Goal: Complete application form

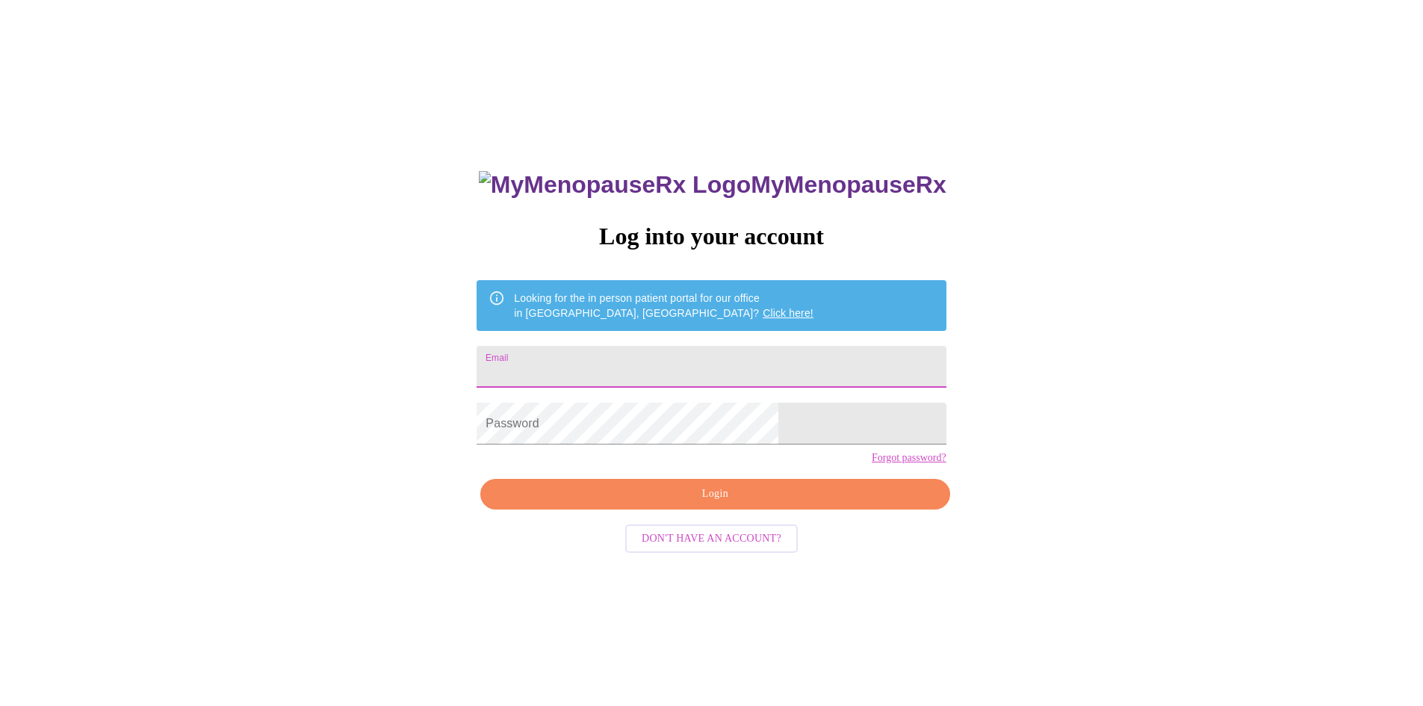
click at [845, 359] on input "Email" at bounding box center [711, 367] width 469 height 42
click at [721, 503] on span "Login" at bounding box center [714, 494] width 435 height 19
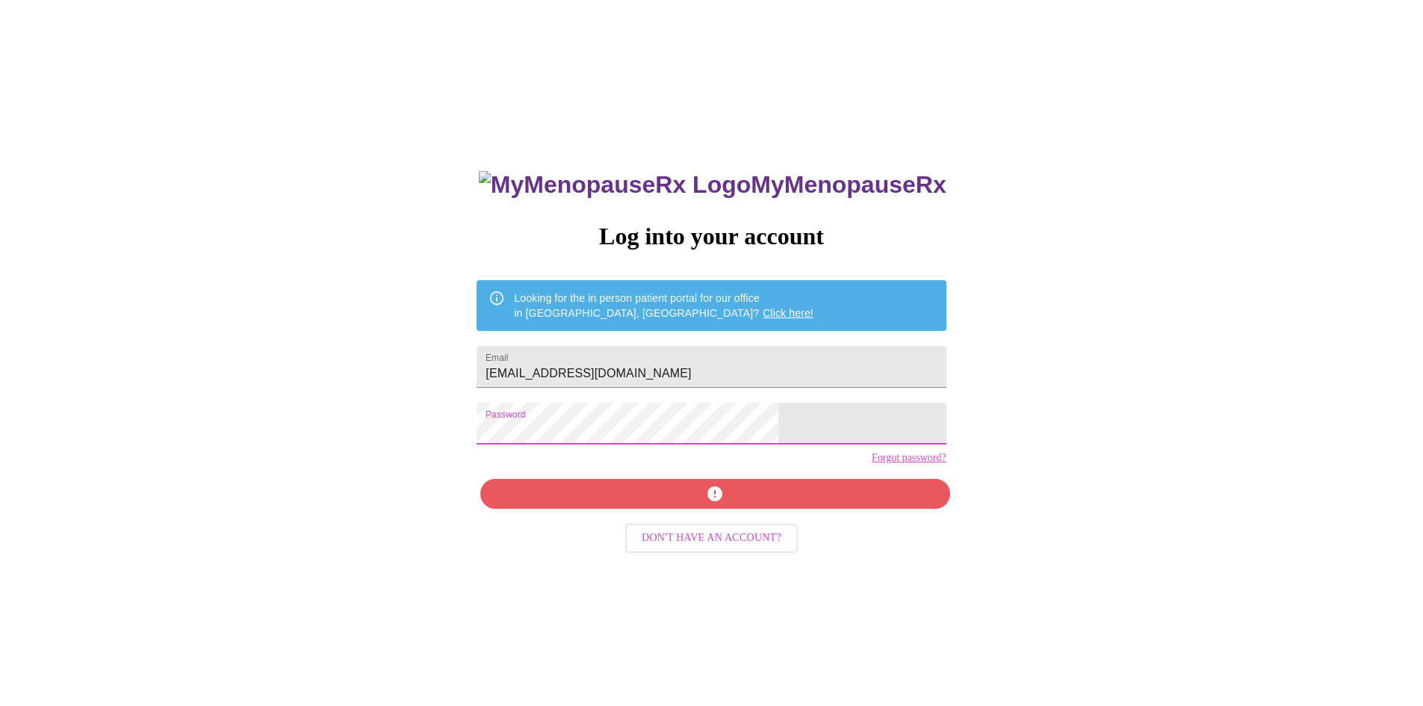
click at [386, 435] on div "MyMenopauseRx Log into your account Looking for the in person patient portal fo…" at bounding box center [711, 429] width 1411 height 847
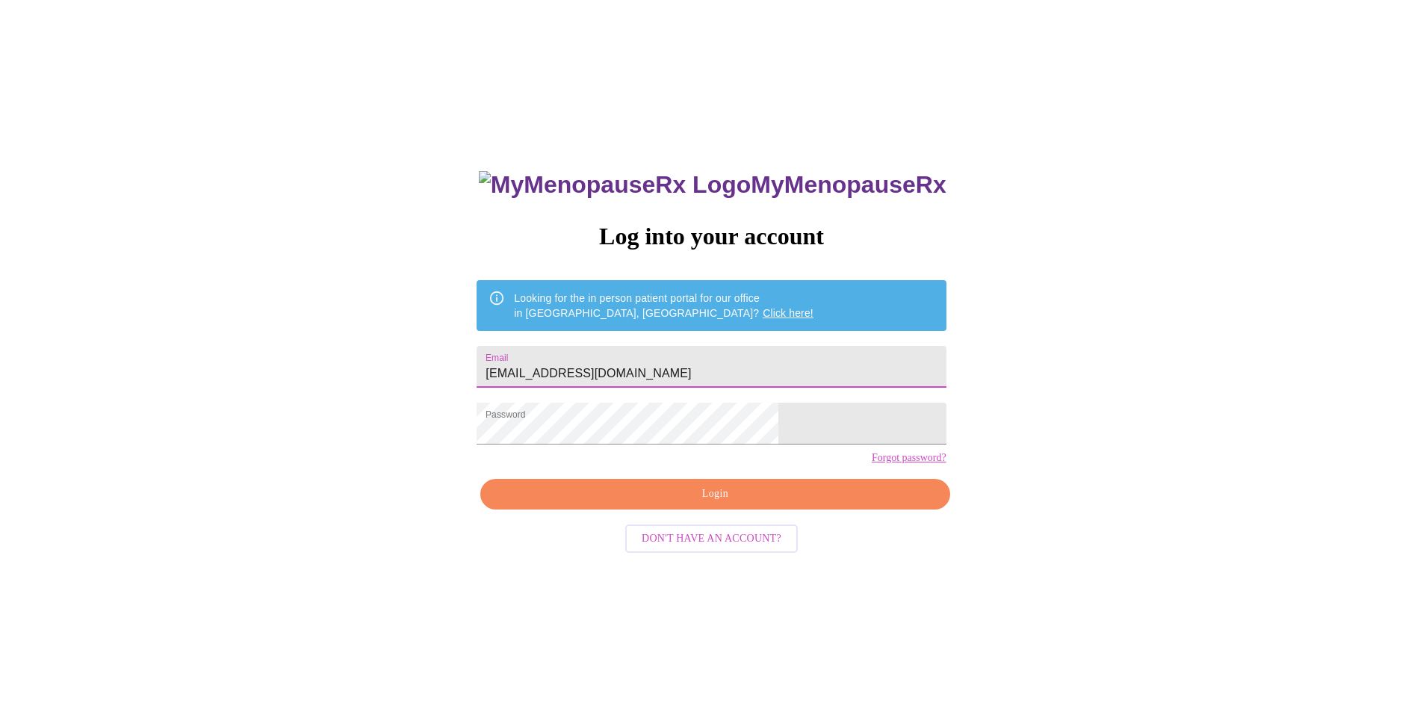
drag, startPoint x: 752, startPoint y: 362, endPoint x: 503, endPoint y: 391, distance: 251.2
click at [503, 391] on div "MyMenopauseRx Log into your account Looking for the in person patient portal fo…" at bounding box center [711, 429] width 1411 height 847
type input "graytara1976@gmail.com"
click at [727, 503] on span "Login" at bounding box center [714, 494] width 435 height 19
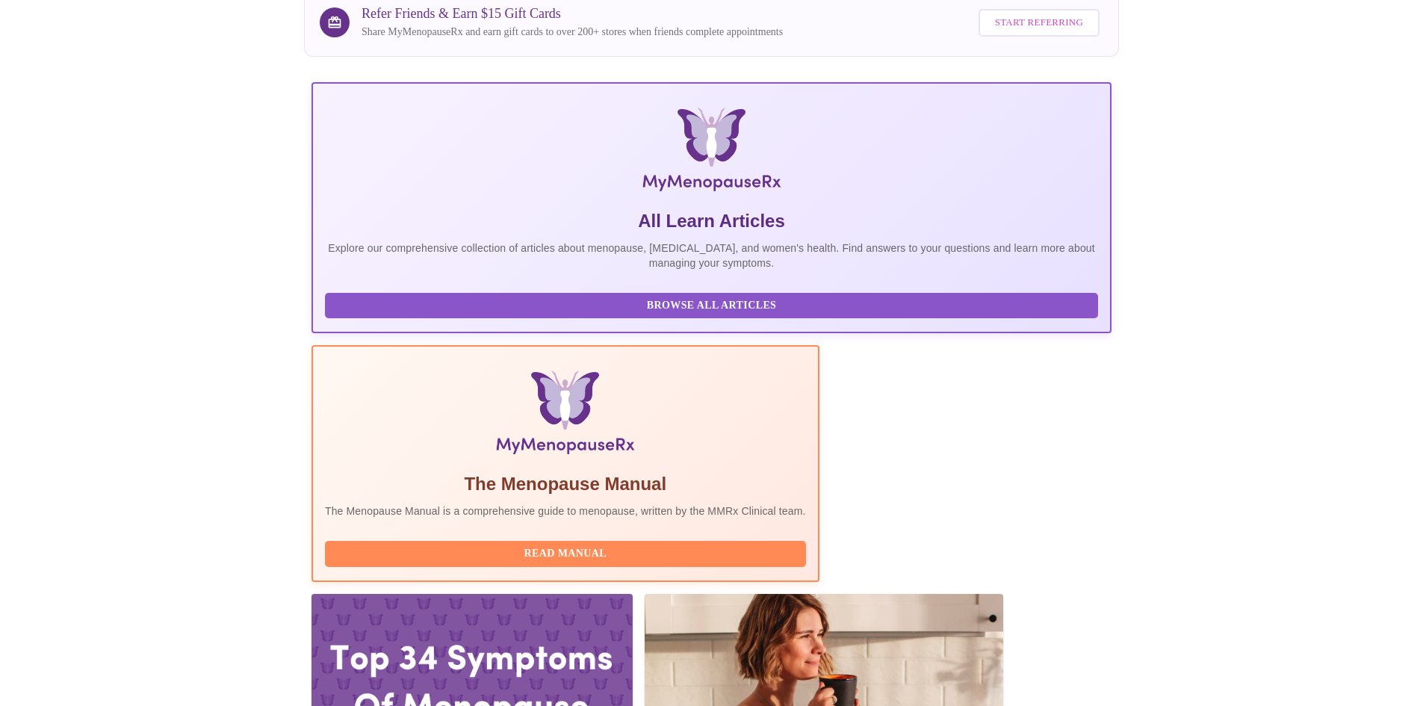
scroll to position [149, 0]
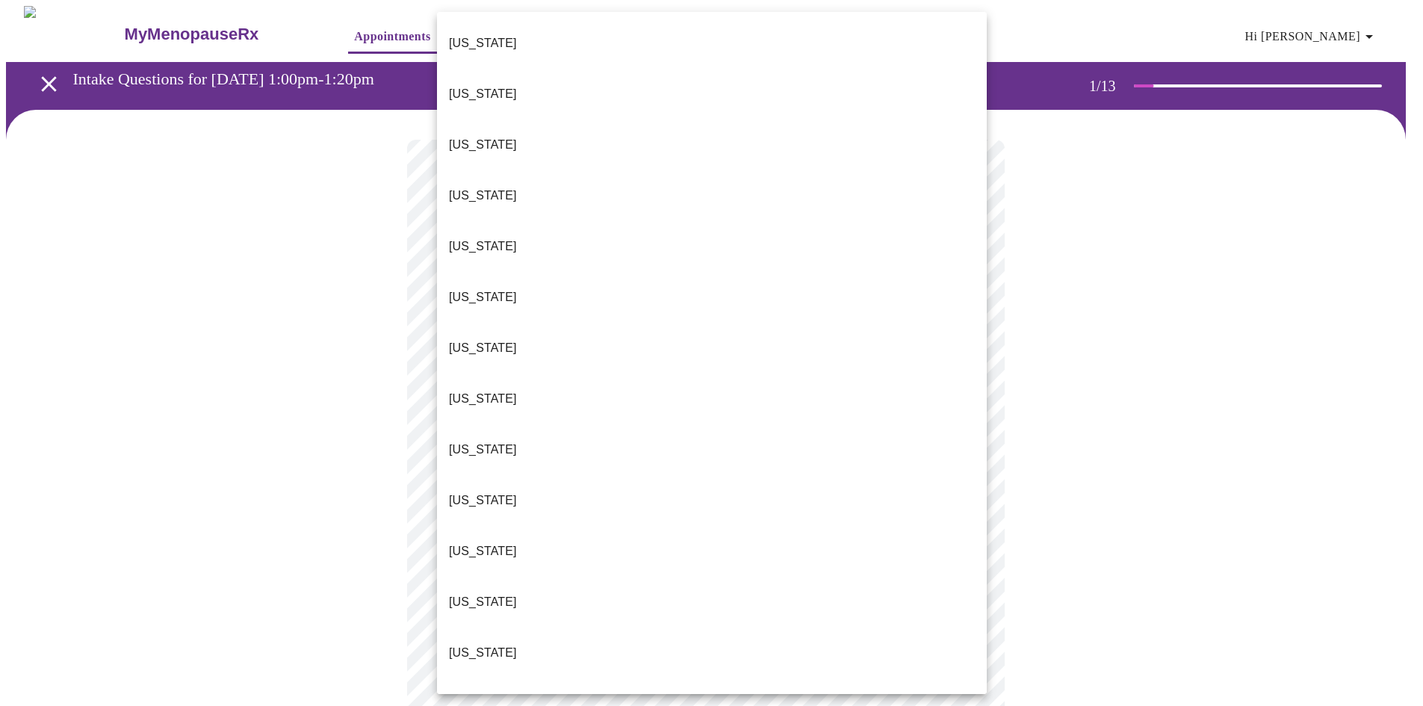
click at [576, 328] on body "MyMenopauseRx Appointments Messaging Labs Uploads Medications Community Refer a…" at bounding box center [711, 688] width 1411 height 1365
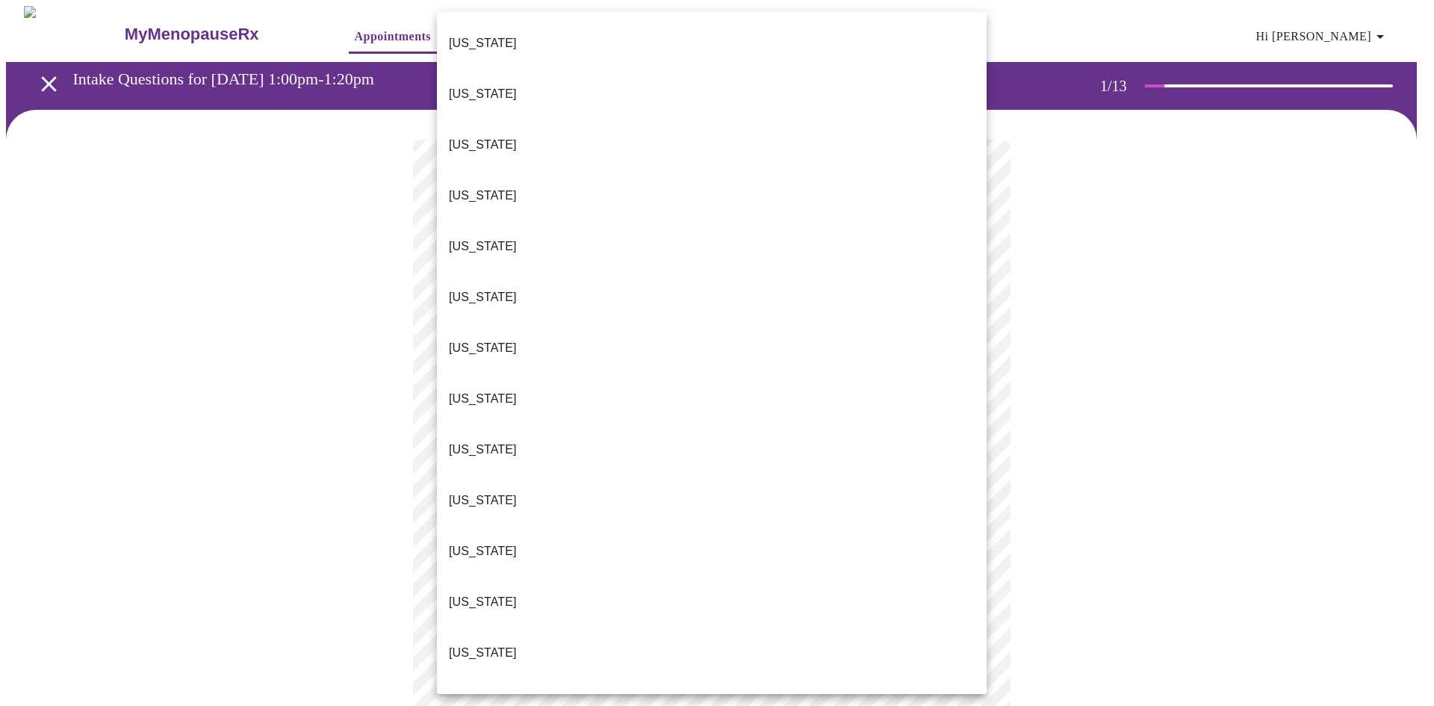
click at [485, 627] on li "Illinois" at bounding box center [712, 652] width 550 height 51
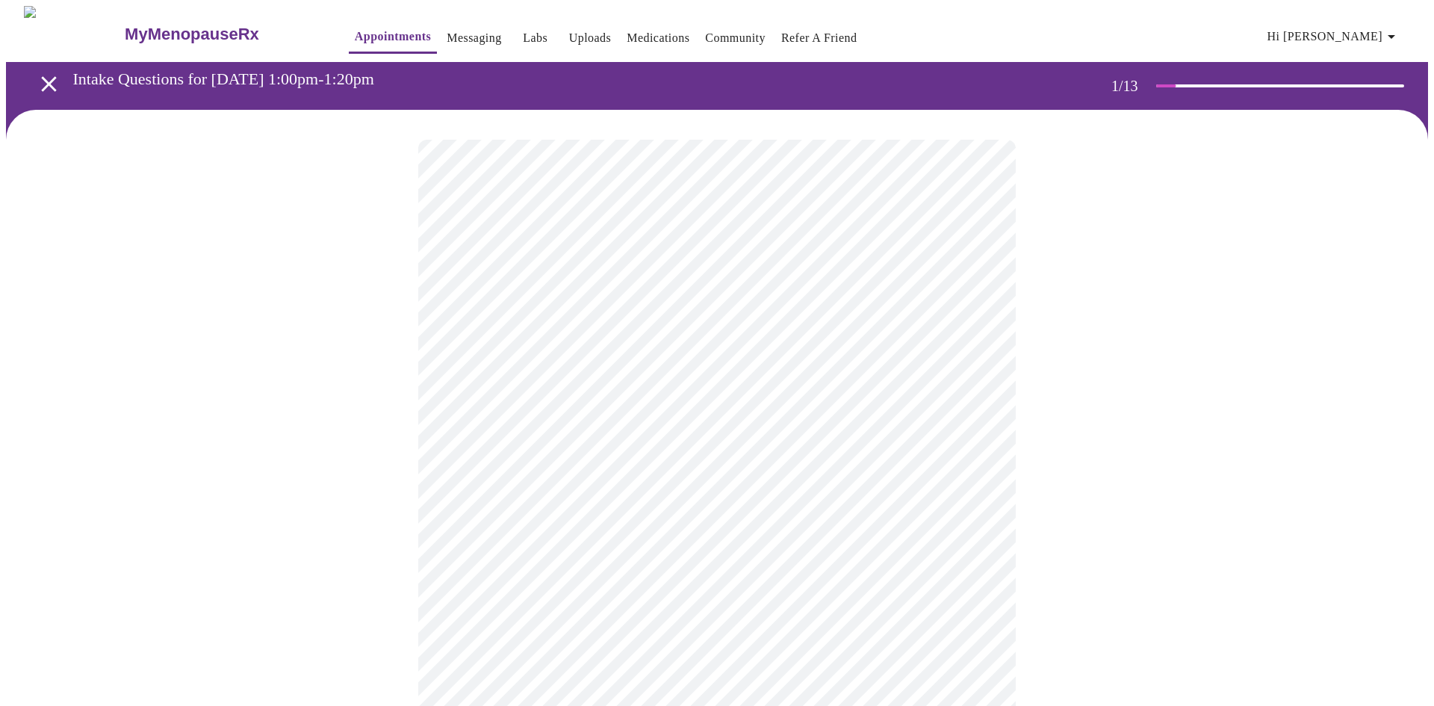
click at [555, 433] on body "MyMenopauseRx Appointments Messaging Labs Uploads Medications Community Refer a…" at bounding box center [717, 684] width 1422 height 1356
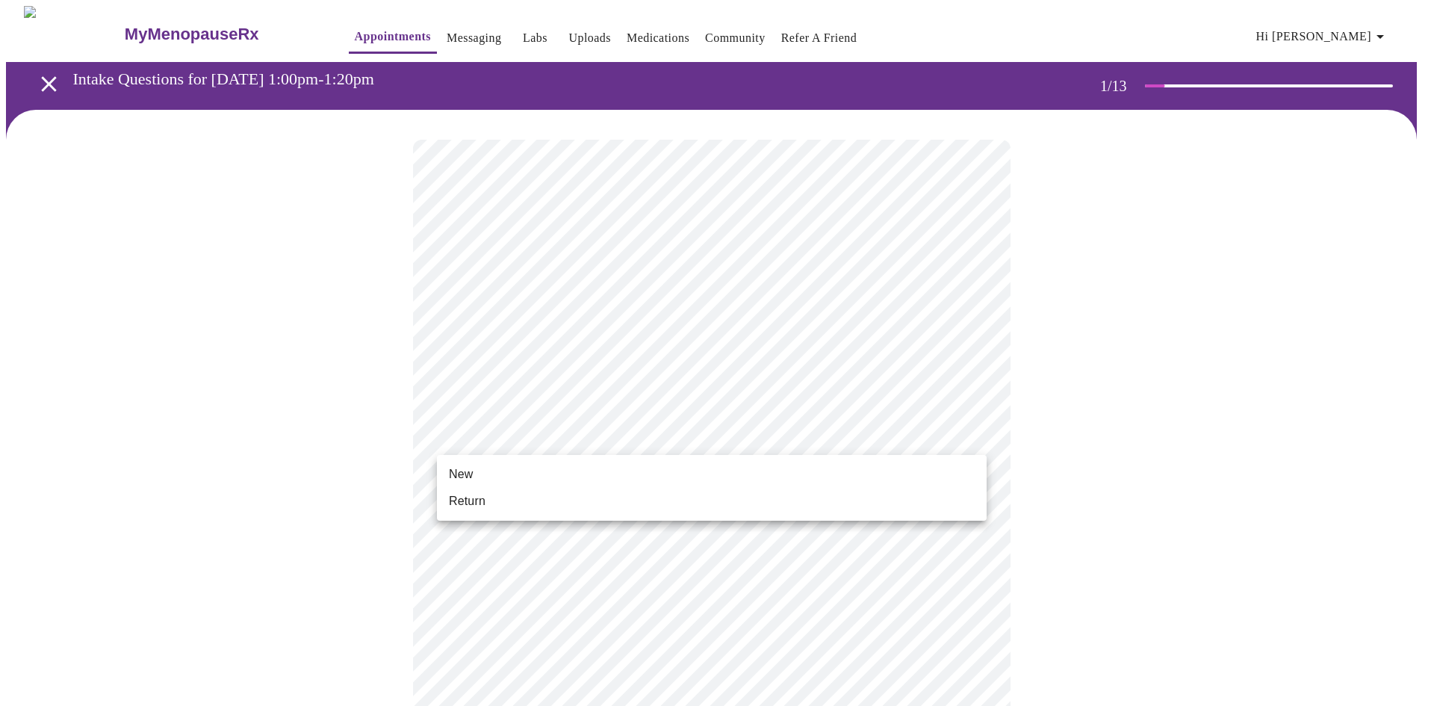
click at [515, 506] on li "Return" at bounding box center [712, 501] width 550 height 27
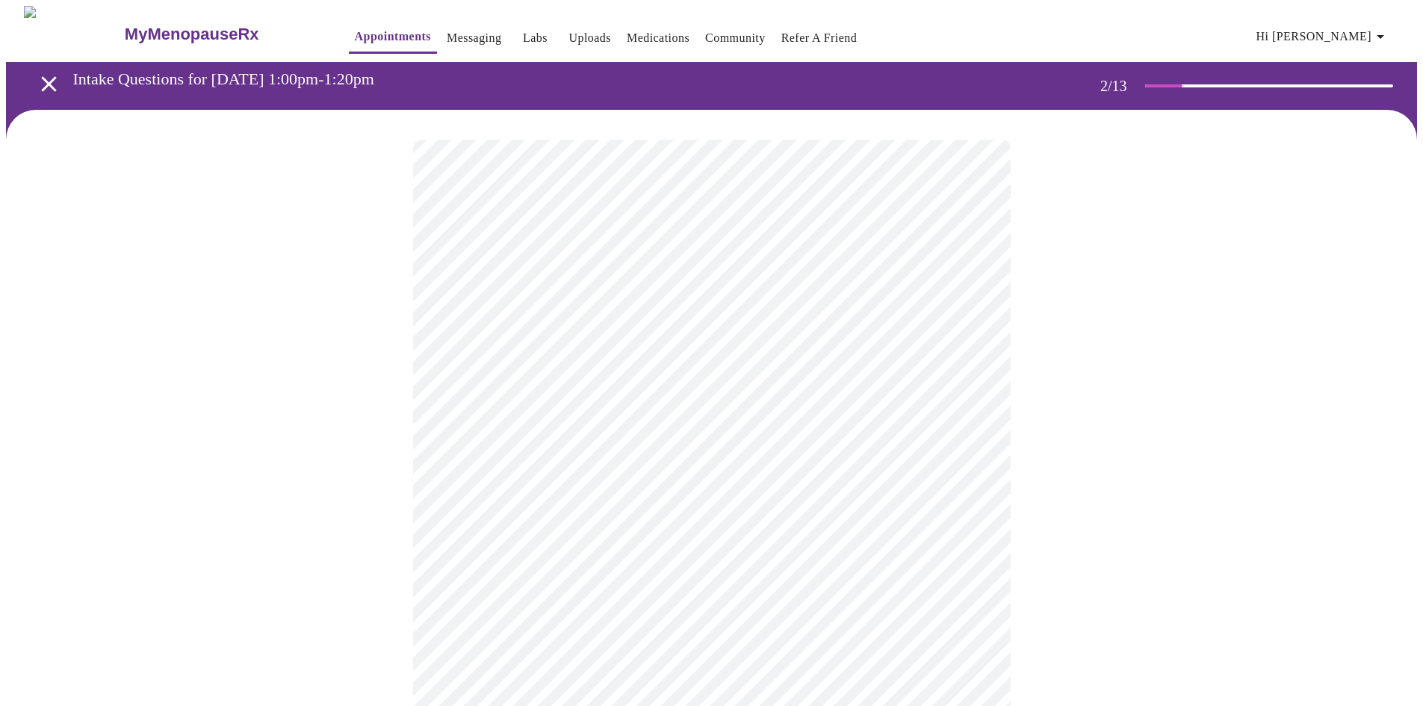
click at [766, 313] on body "MyMenopauseRx Appointments Messaging Labs Uploads Medications Community Refer a…" at bounding box center [711, 455] width 1411 height 898
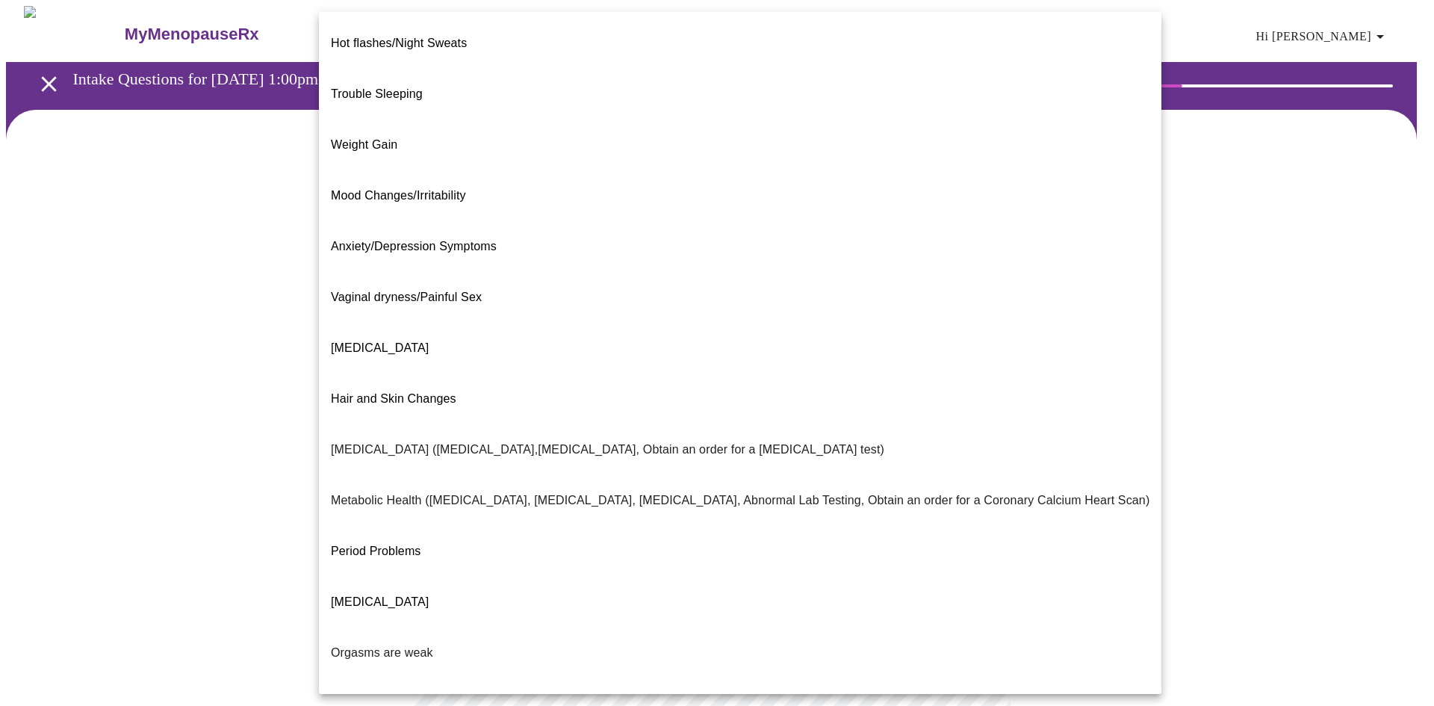
click at [428, 526] on li "Period Problems" at bounding box center [740, 551] width 842 height 51
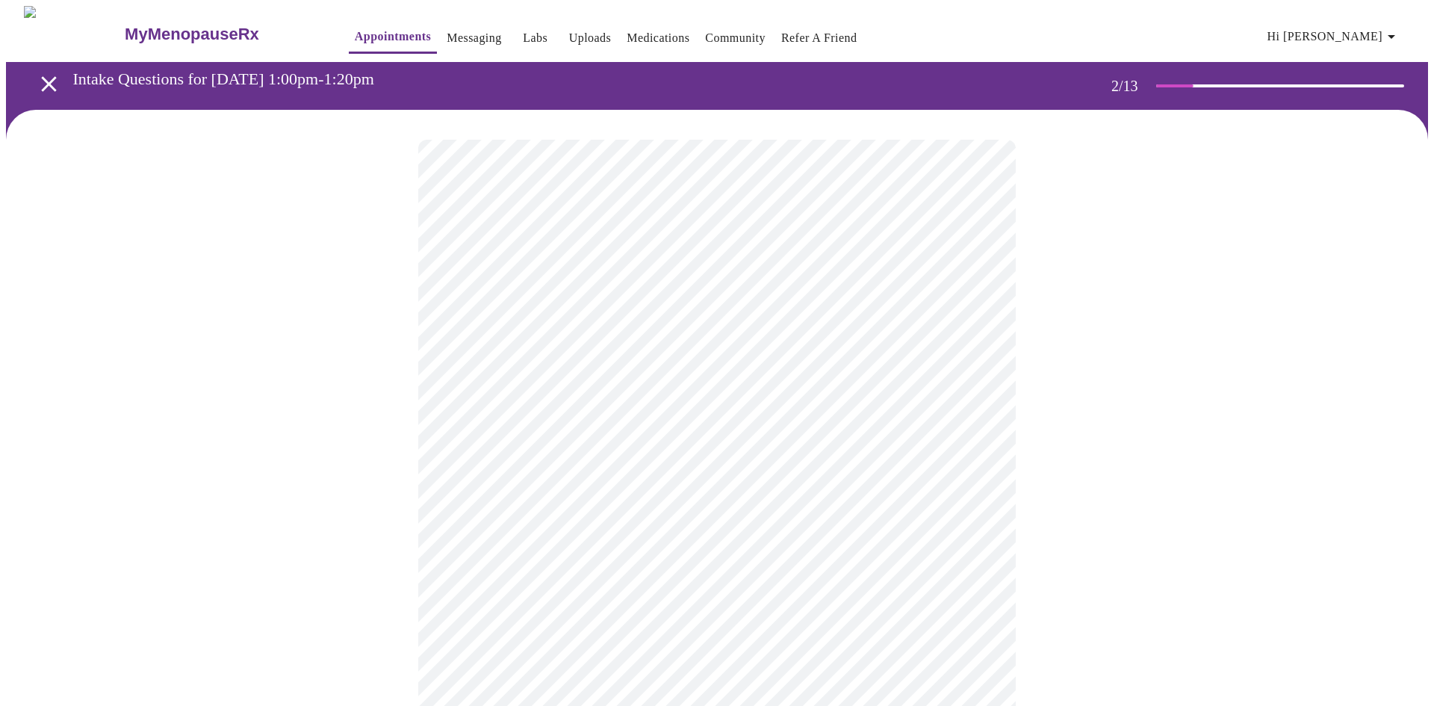
click at [692, 451] on body "MyMenopauseRx Appointments Messaging Labs Uploads Medications Community Refer a…" at bounding box center [717, 450] width 1422 height 889
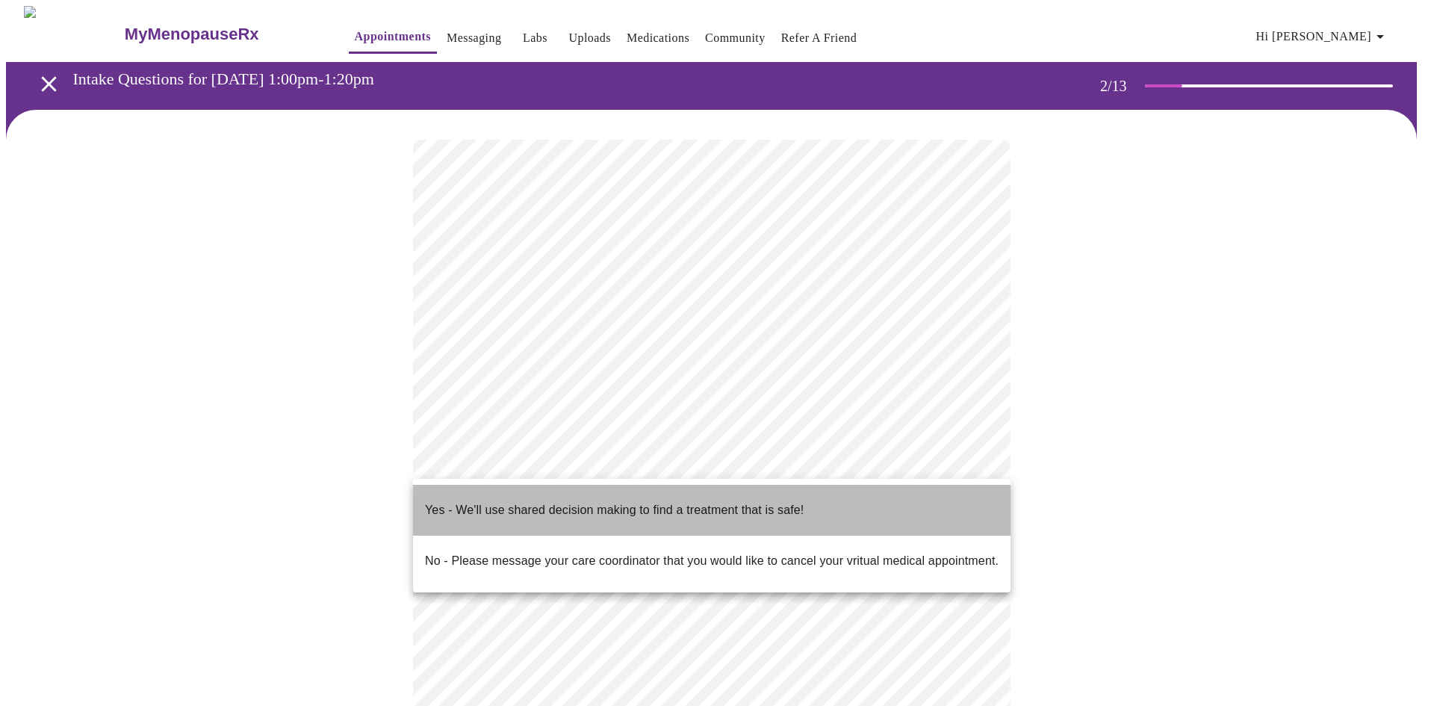
click at [692, 501] on p "Yes - We'll use shared decision making to find a treatment that is safe!" at bounding box center [614, 510] width 379 height 18
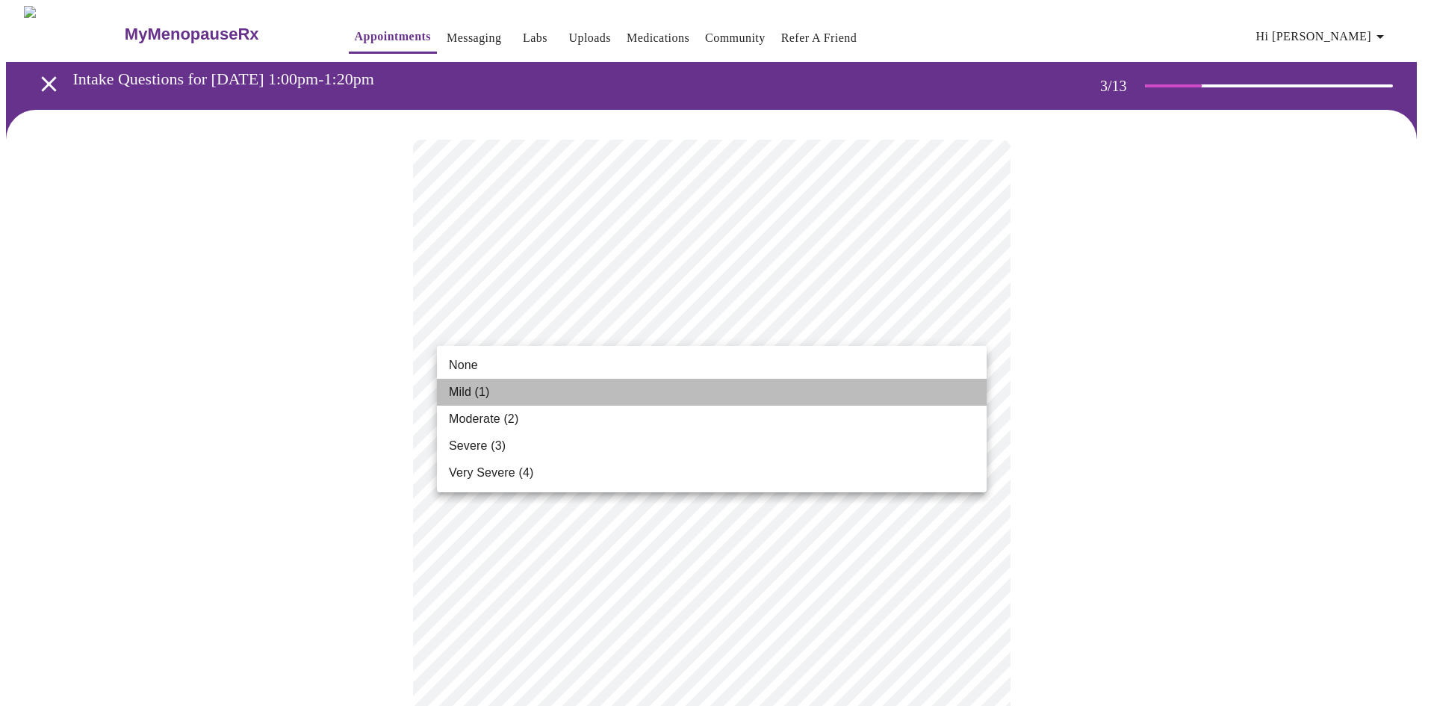
click at [574, 394] on li "Mild (1)" at bounding box center [712, 392] width 550 height 27
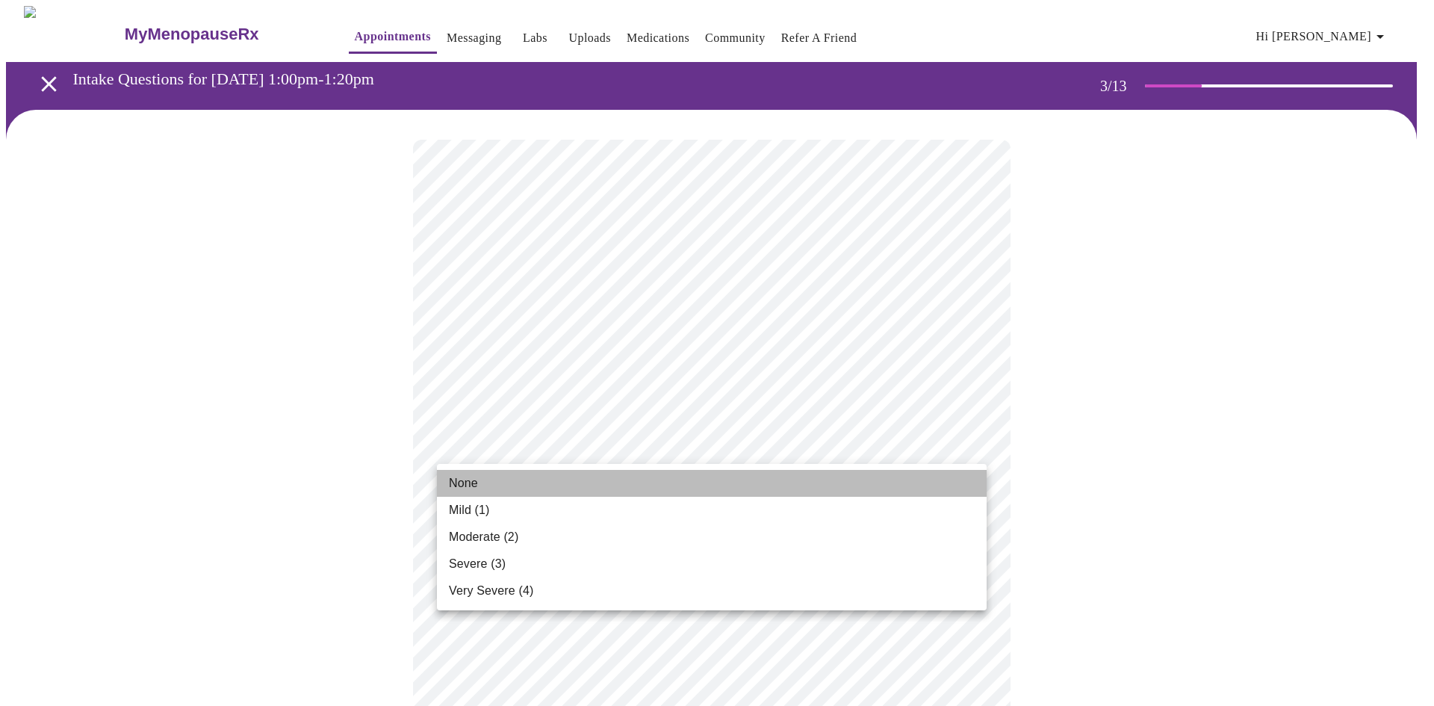
click at [556, 487] on li "None" at bounding box center [712, 483] width 550 height 27
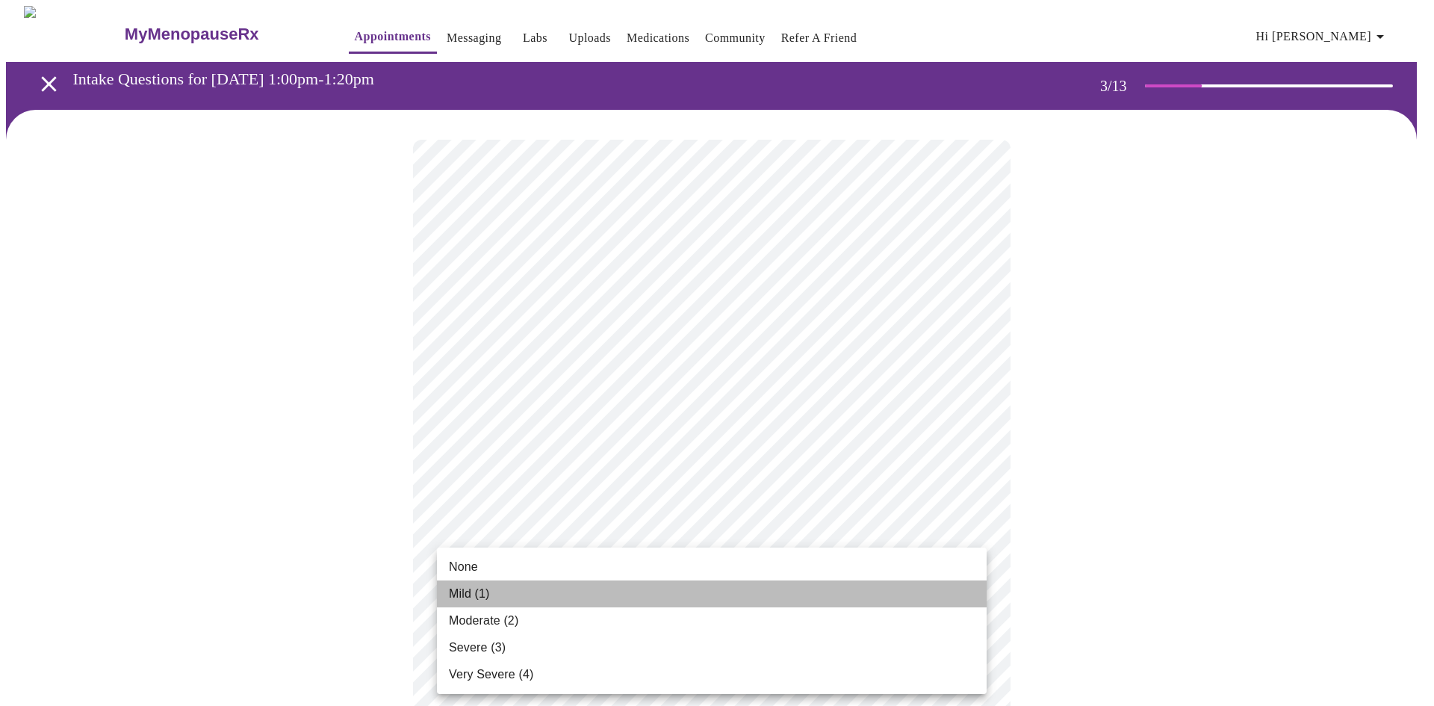
click at [569, 594] on li "Mild (1)" at bounding box center [712, 593] width 550 height 27
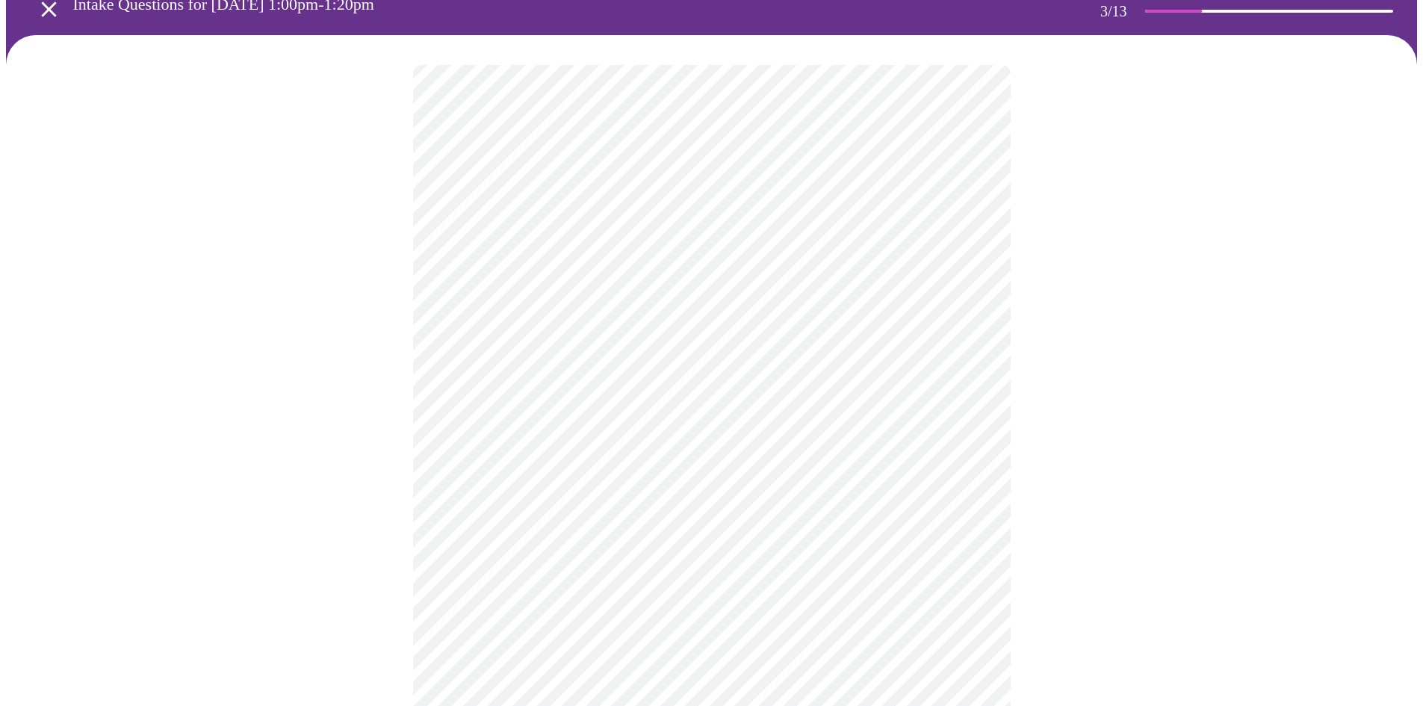
scroll to position [149, 0]
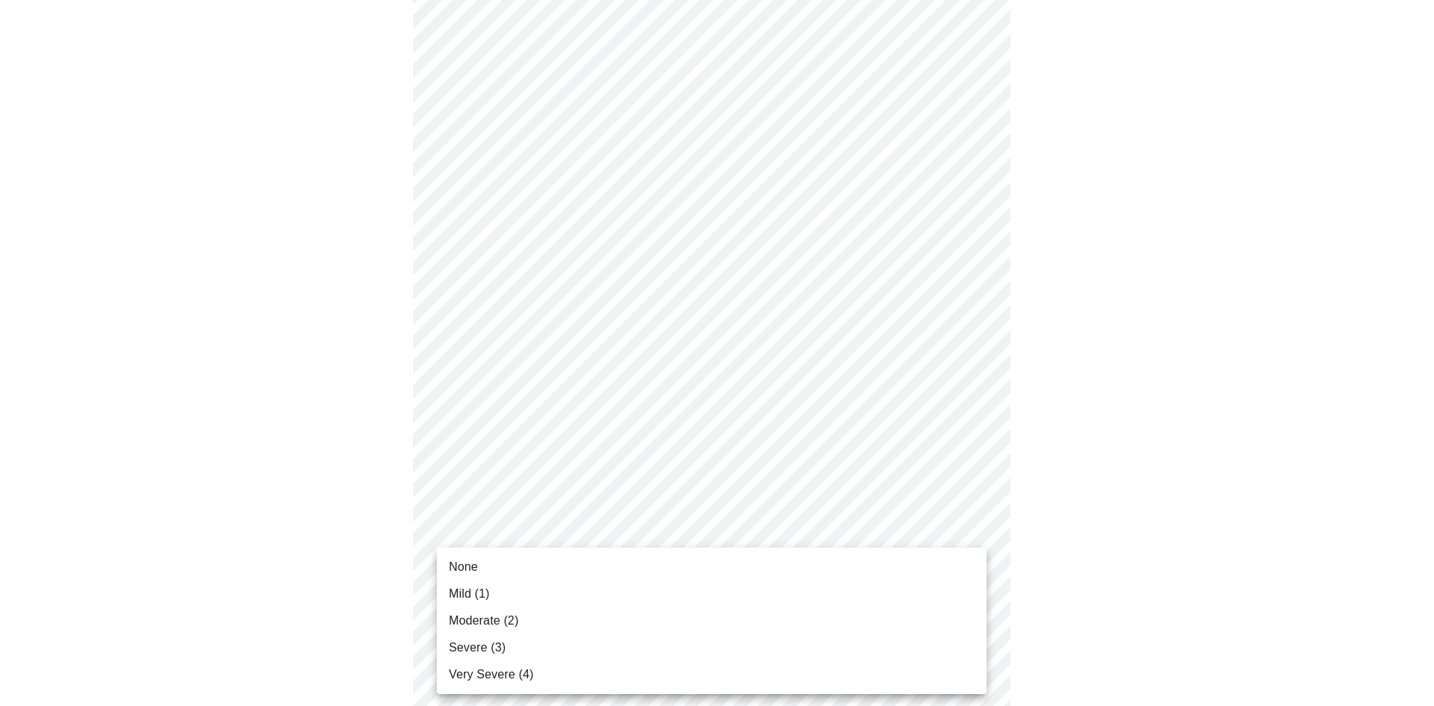
click at [475, 586] on span "Mild (1)" at bounding box center [469, 594] width 41 height 18
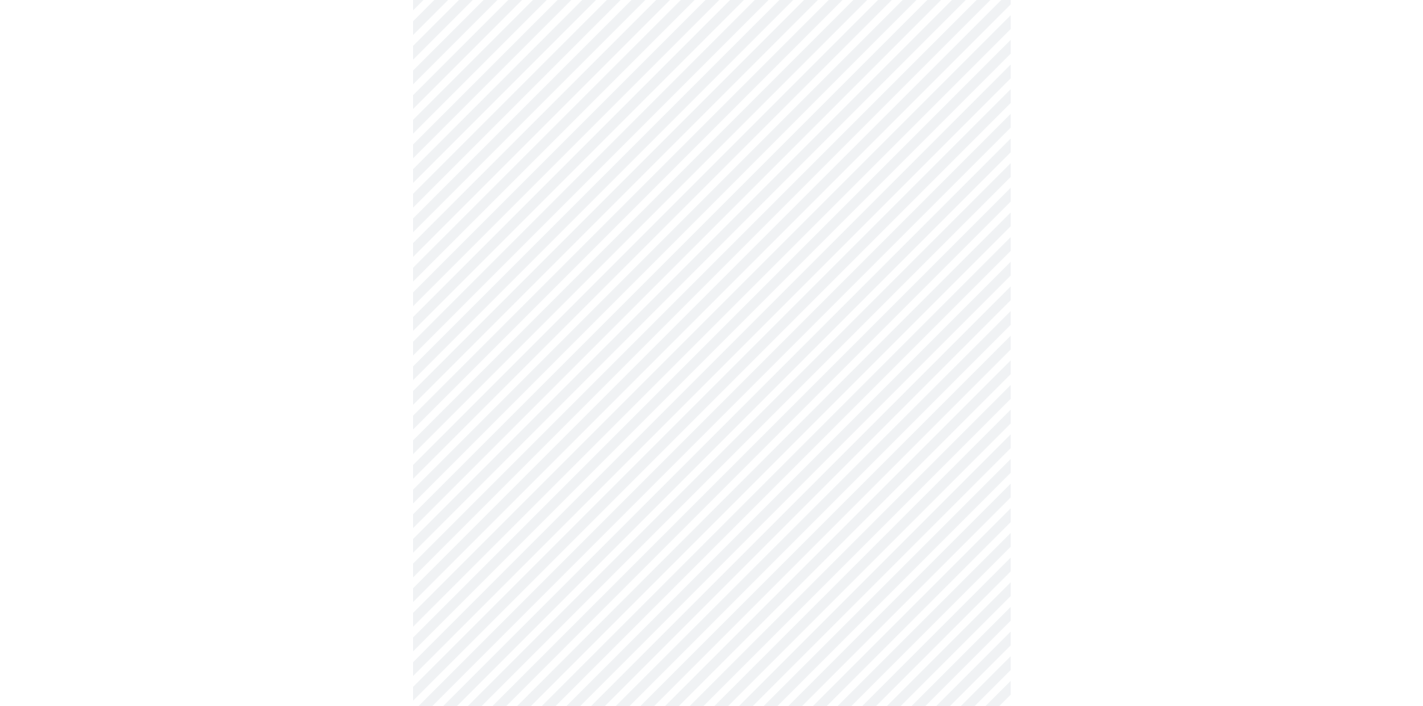
scroll to position [373, 0]
click at [648, 412] on body "MyMenopauseRx Appointments Messaging Labs Uploads Medications Community Refer a…" at bounding box center [711, 584] width 1411 height 1903
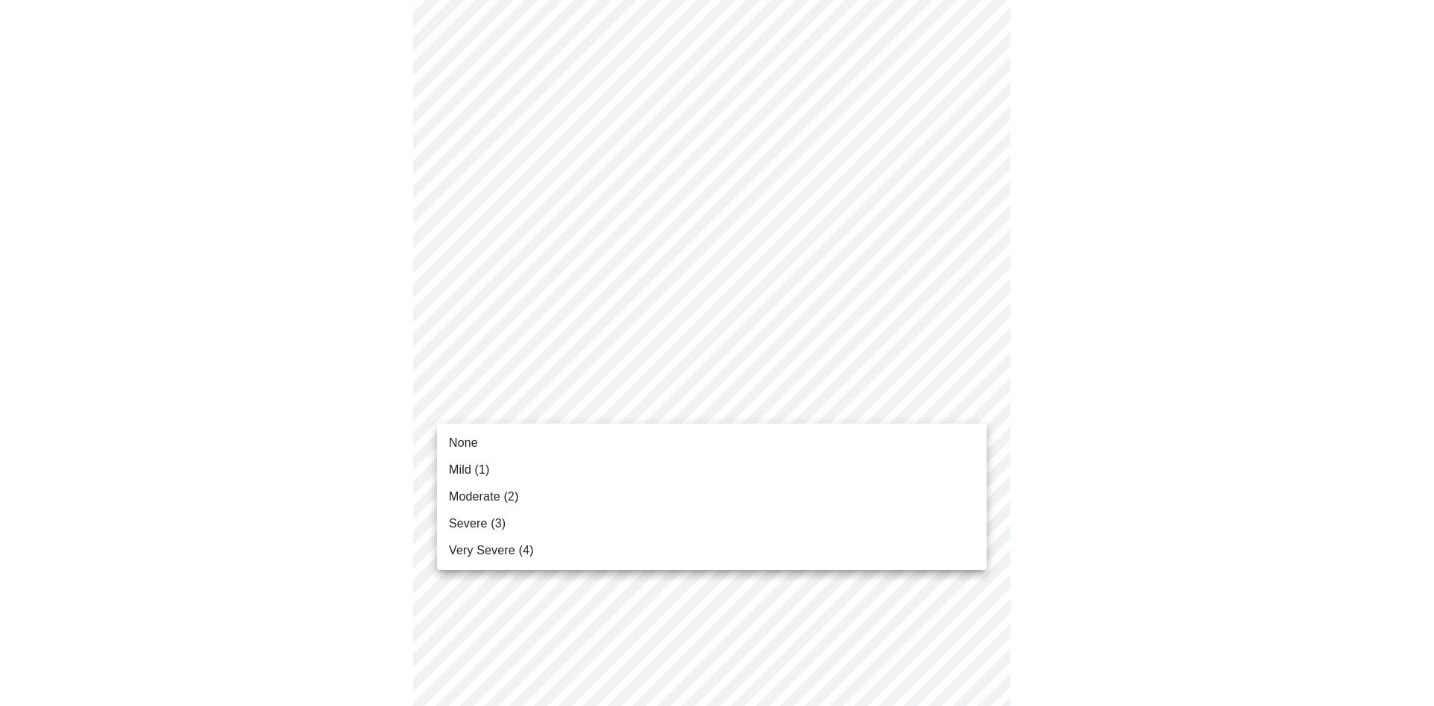
click at [535, 475] on li "Mild (1)" at bounding box center [712, 469] width 550 height 27
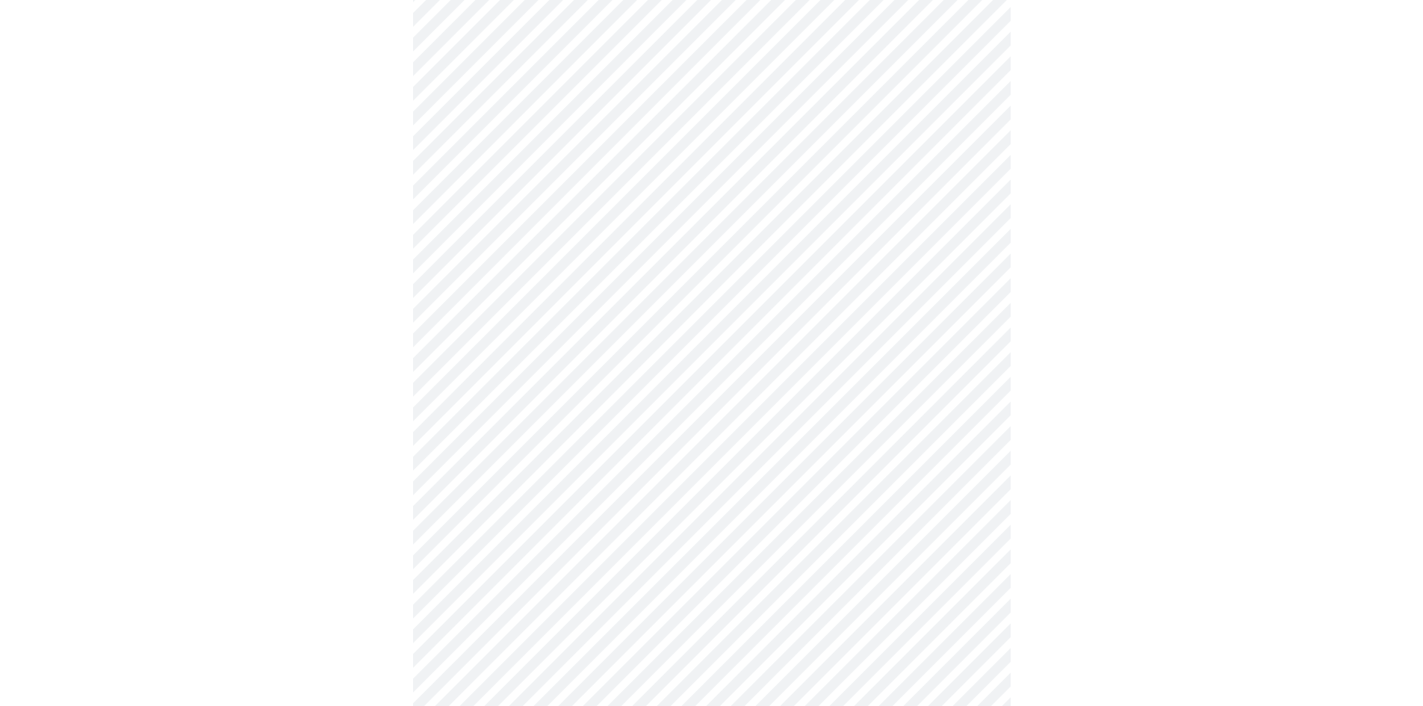
scroll to position [448, 0]
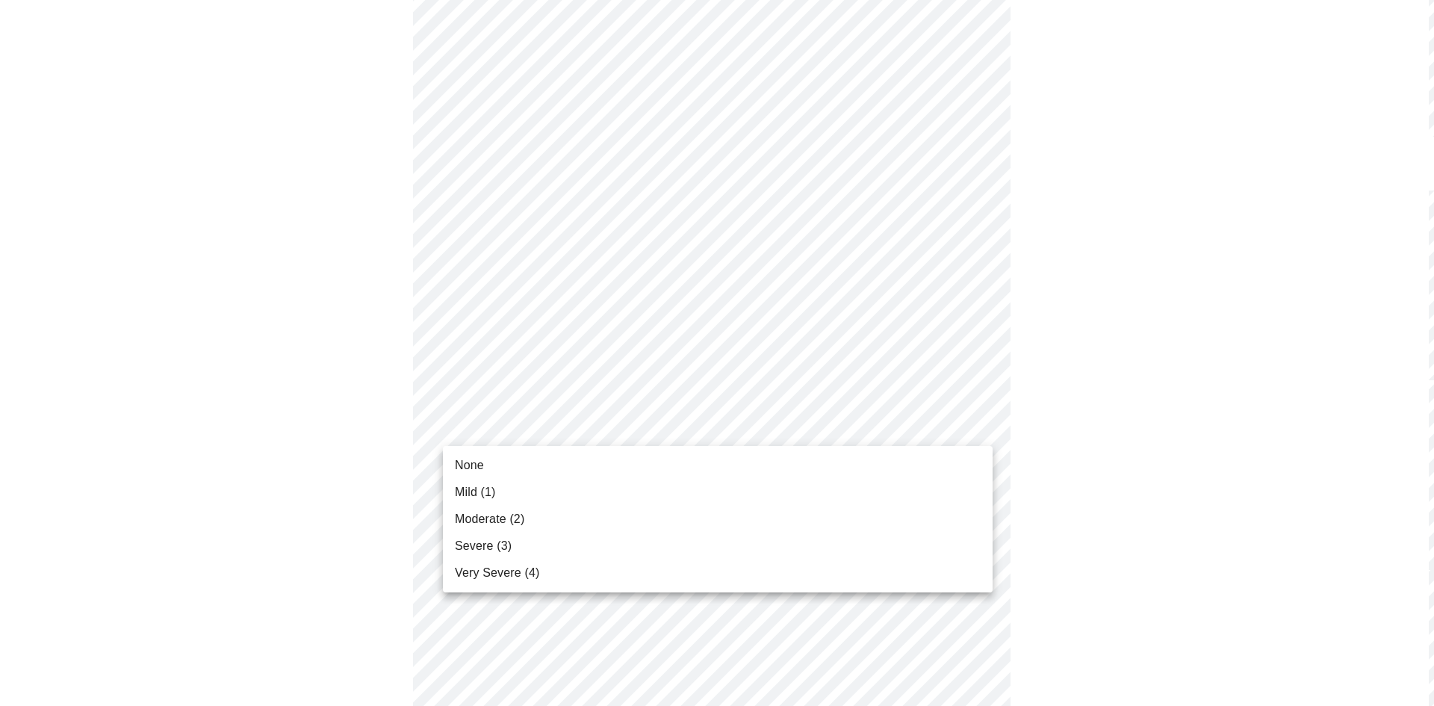
click at [591, 429] on body "MyMenopauseRx Appointments Messaging Labs Uploads Medications Community Refer a…" at bounding box center [711, 499] width 1411 height 1882
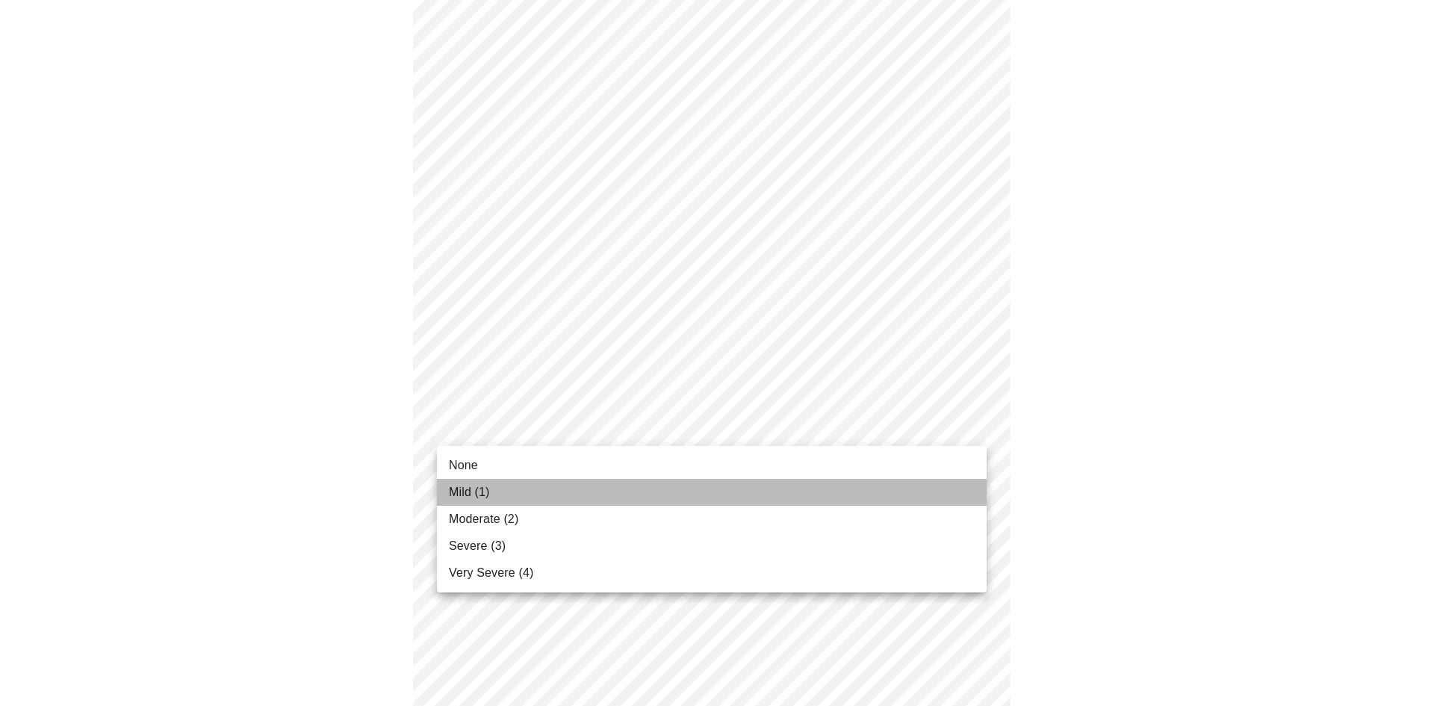
click at [475, 493] on span "Mild (1)" at bounding box center [469, 492] width 41 height 18
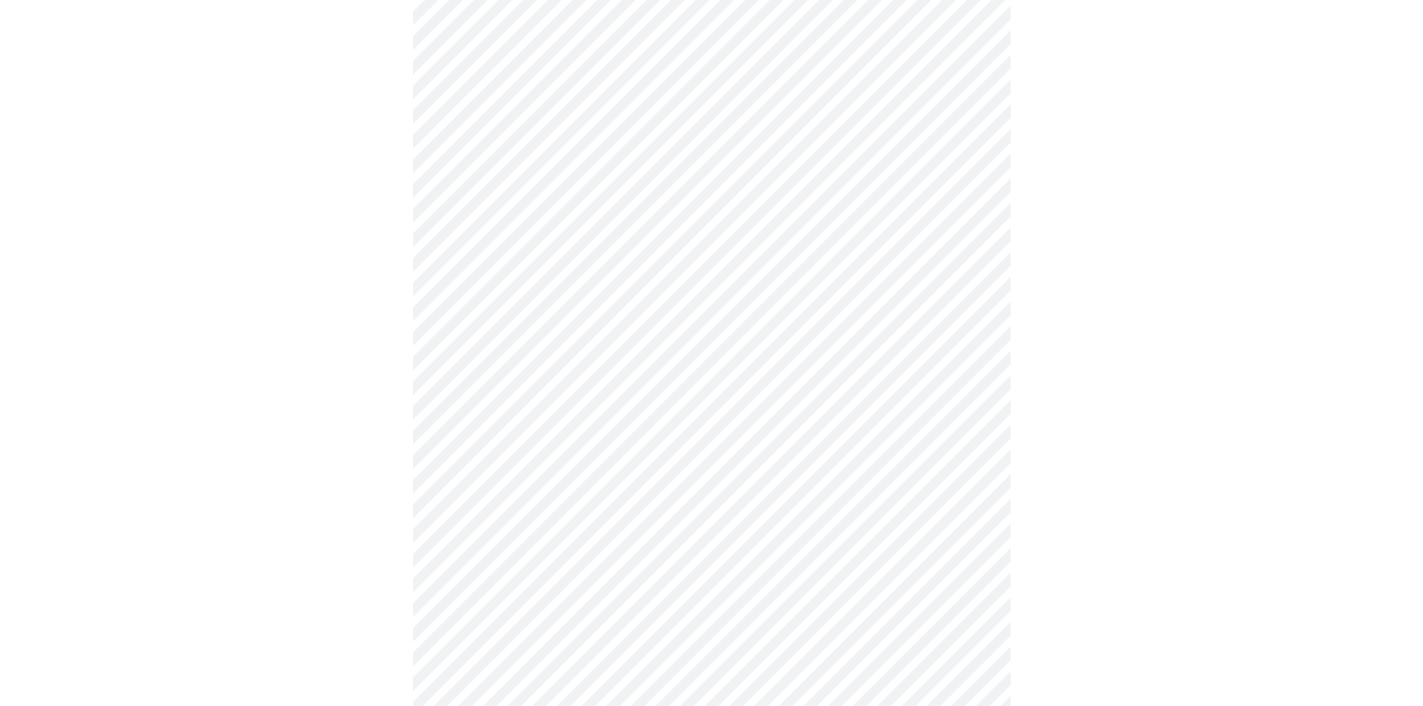
scroll to position [598, 0]
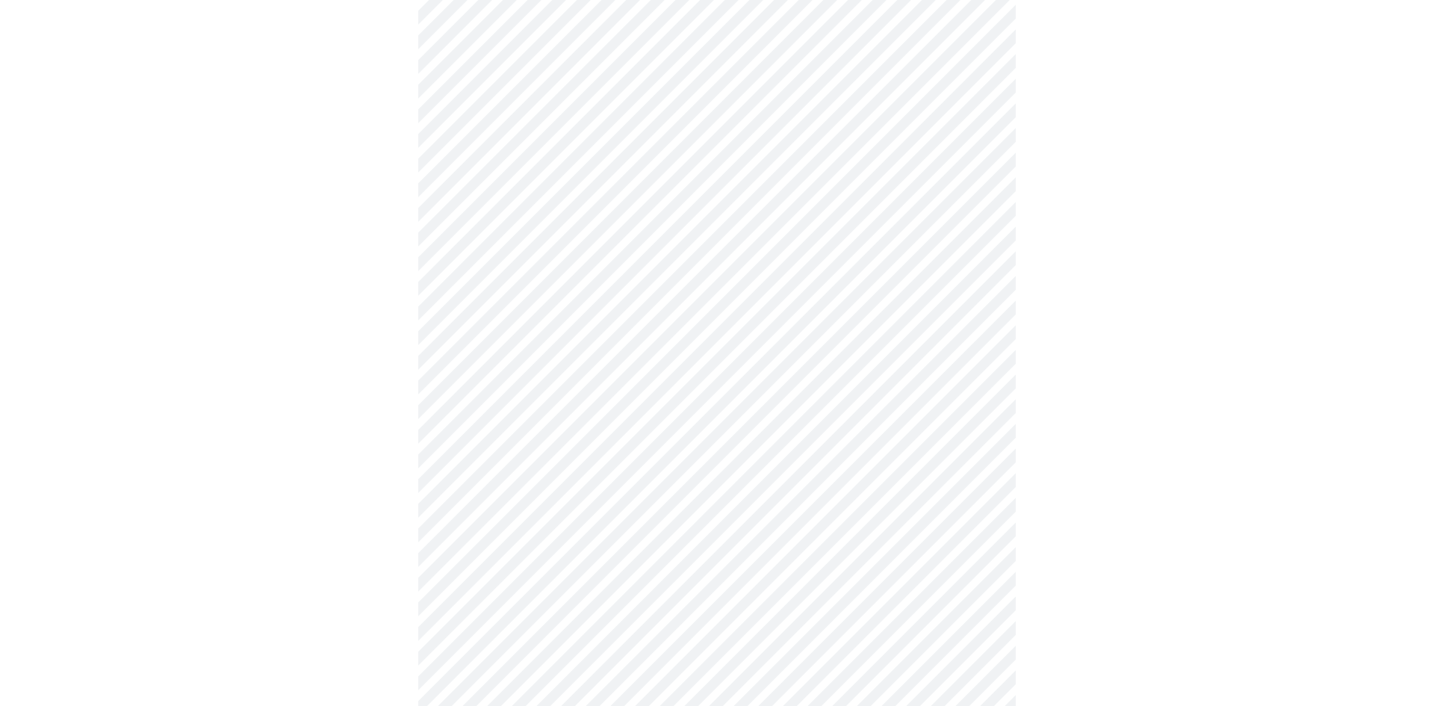
click at [602, 396] on body "MyMenopauseRx Appointments Messaging Labs Uploads Medications Community Refer a…" at bounding box center [717, 338] width 1422 height 1861
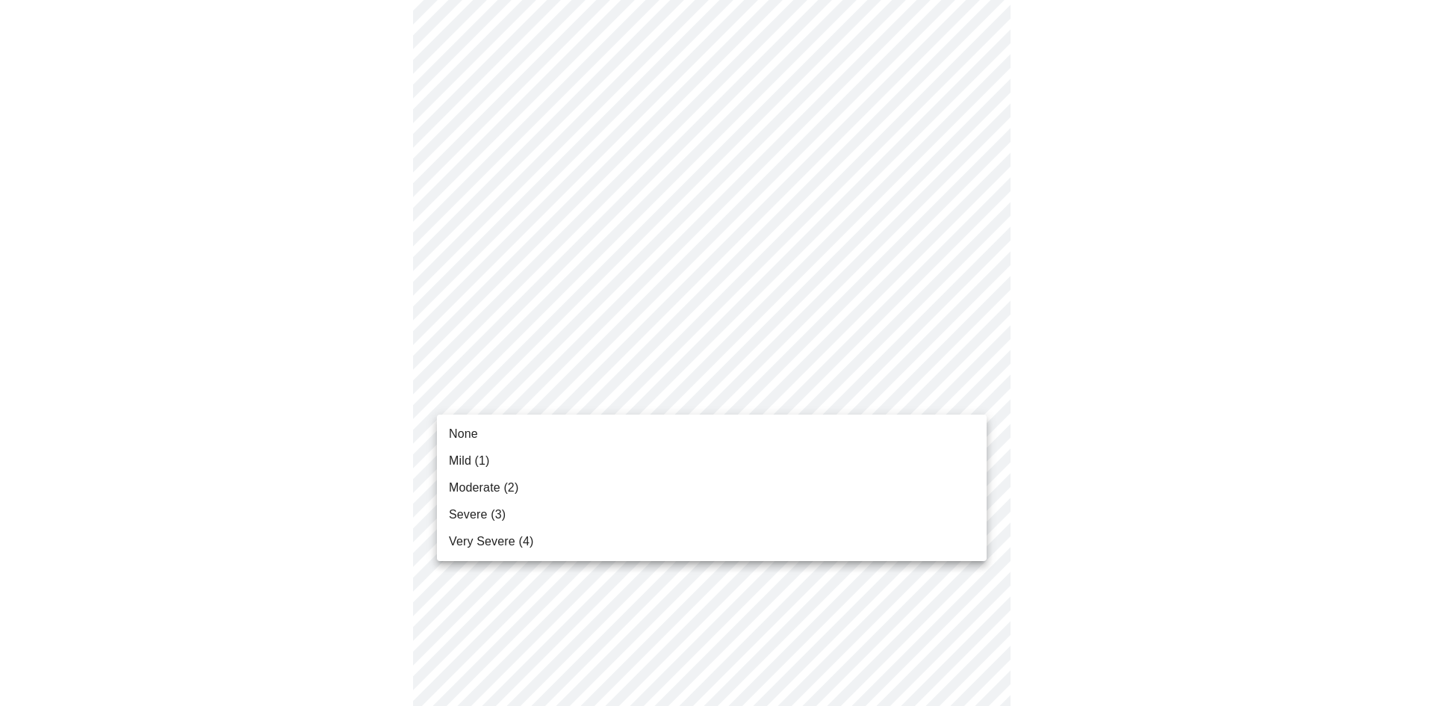
click at [445, 458] on li "Mild (1)" at bounding box center [712, 460] width 550 height 27
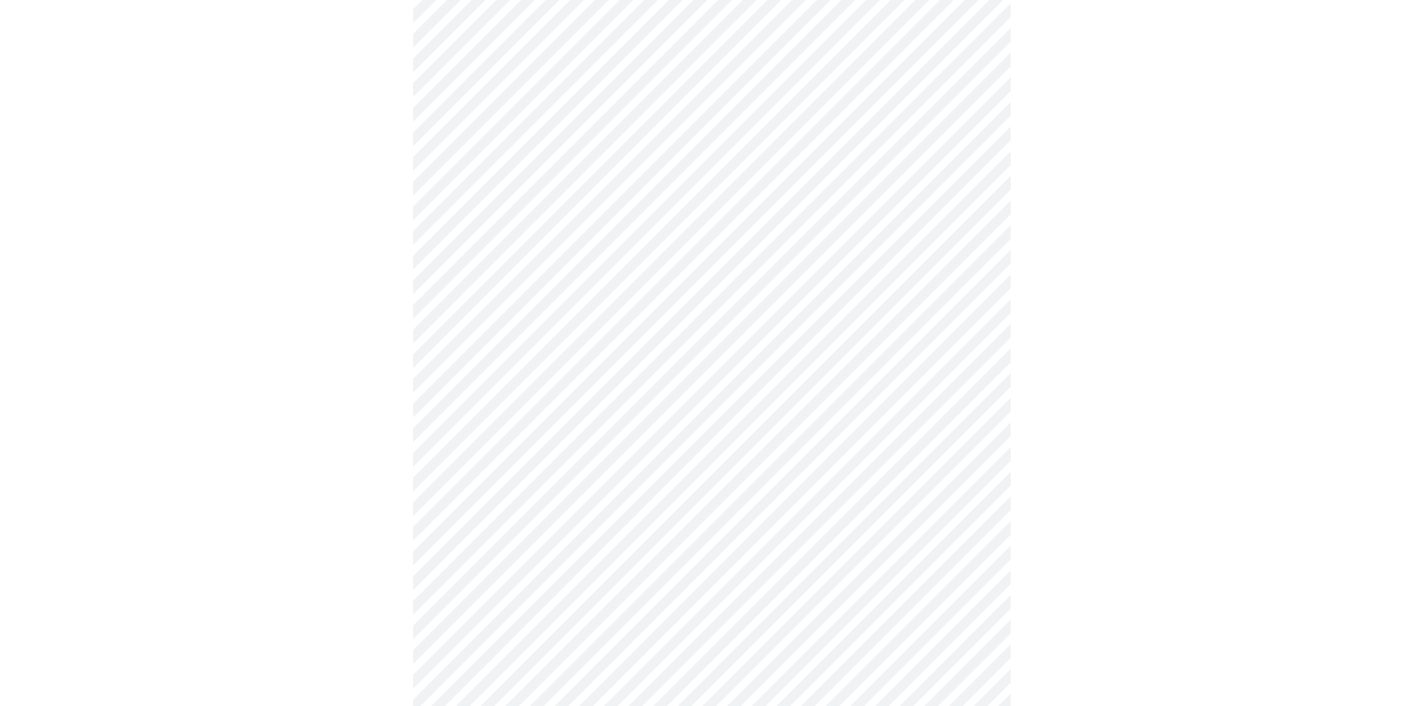
scroll to position [822, 0]
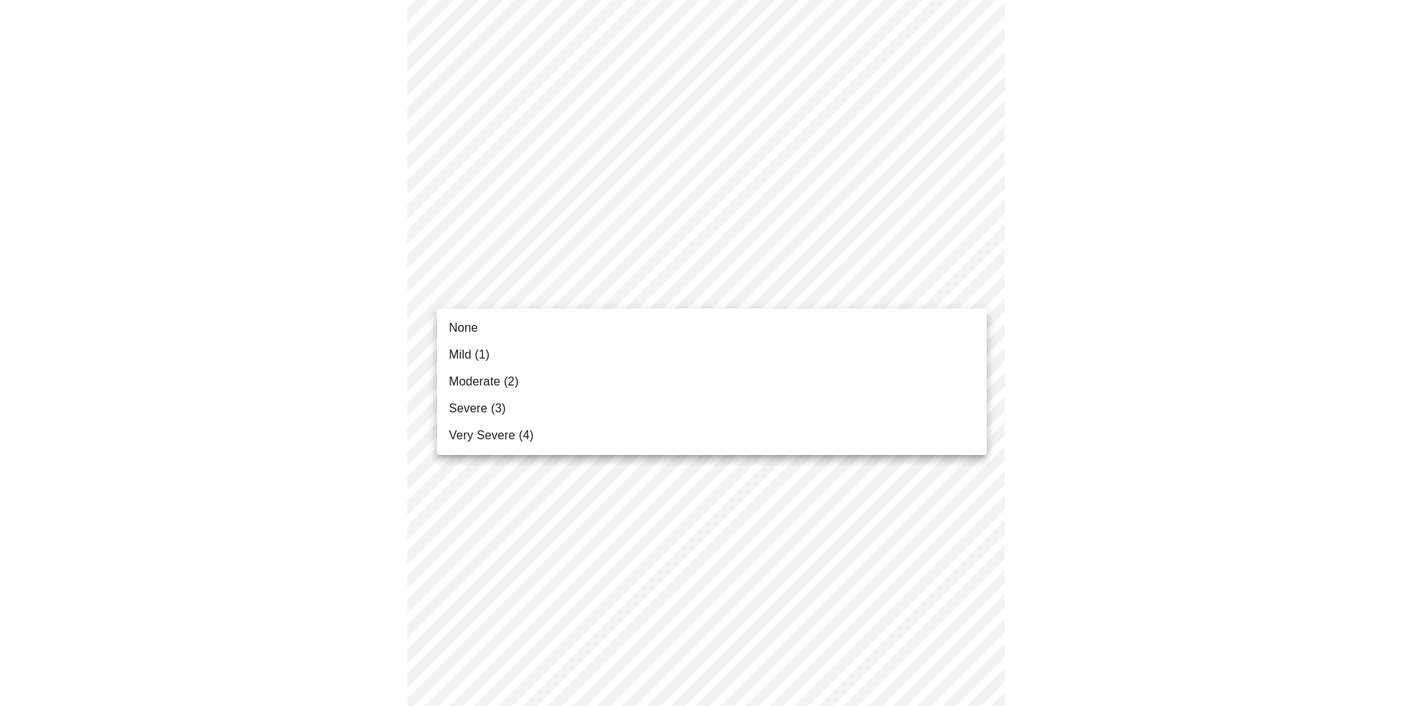
click at [657, 289] on body "MyMenopauseRx Appointments Messaging Labs Uploads Medications Community Refer a…" at bounding box center [711, 104] width 1411 height 1840
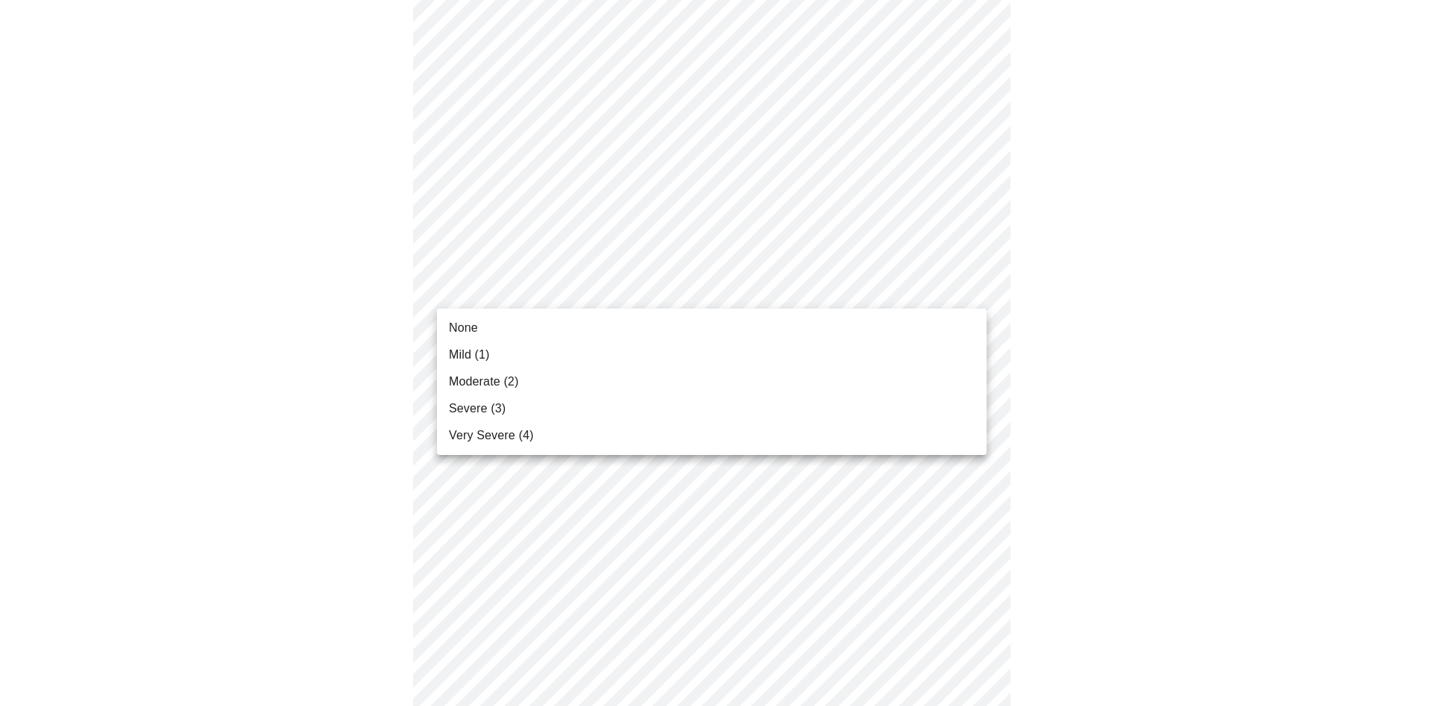
click at [541, 329] on li "None" at bounding box center [712, 327] width 550 height 27
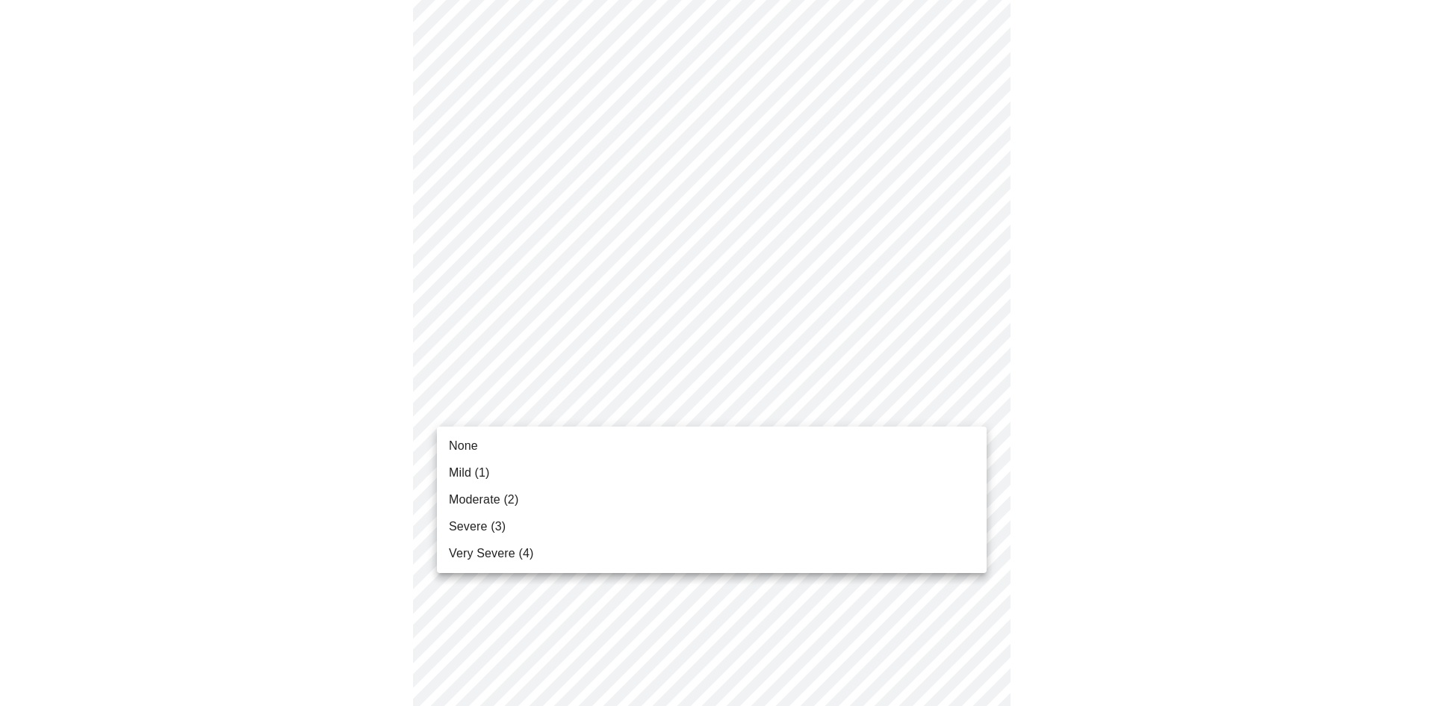
click at [642, 398] on body "MyMenopauseRx Appointments Messaging Labs Uploads Medications Community Refer a…" at bounding box center [717, 93] width 1422 height 1819
click at [458, 468] on span "Mild (1)" at bounding box center [469, 473] width 41 height 18
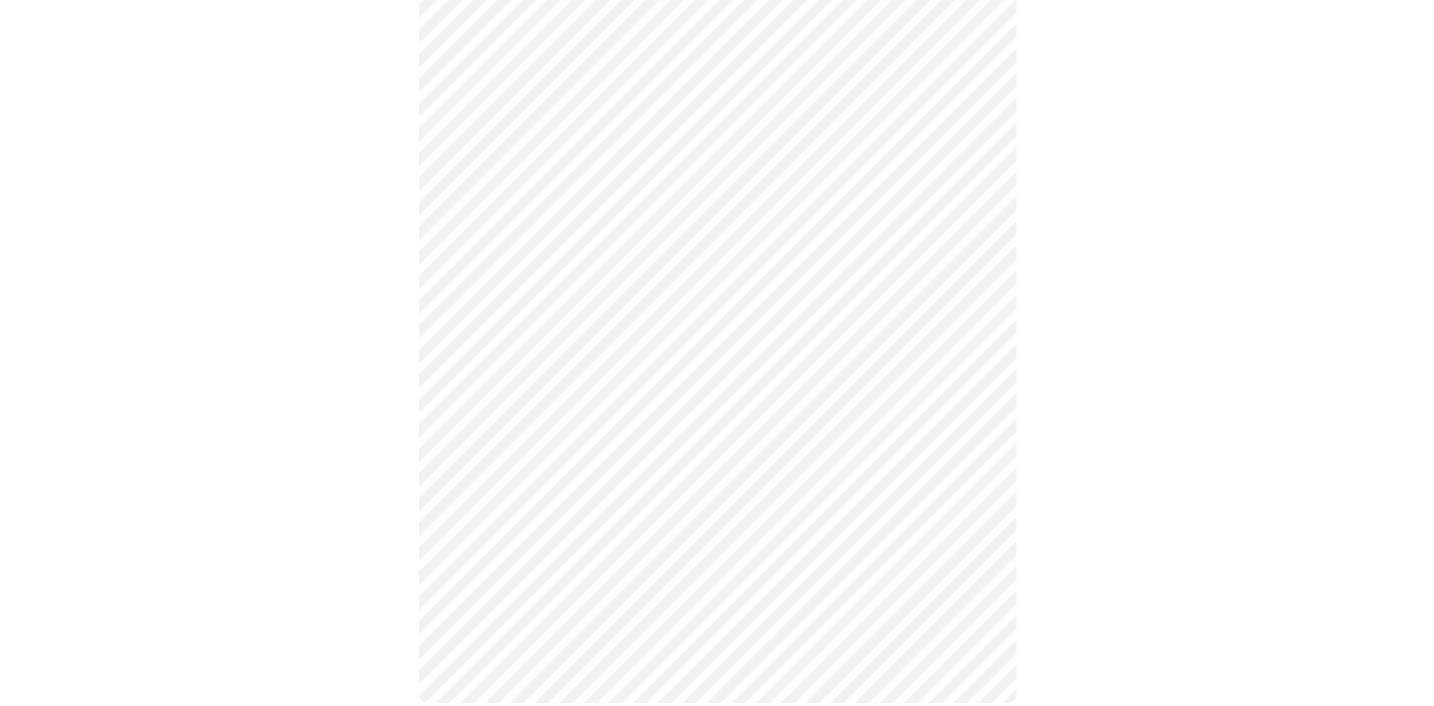
scroll to position [1093, 0]
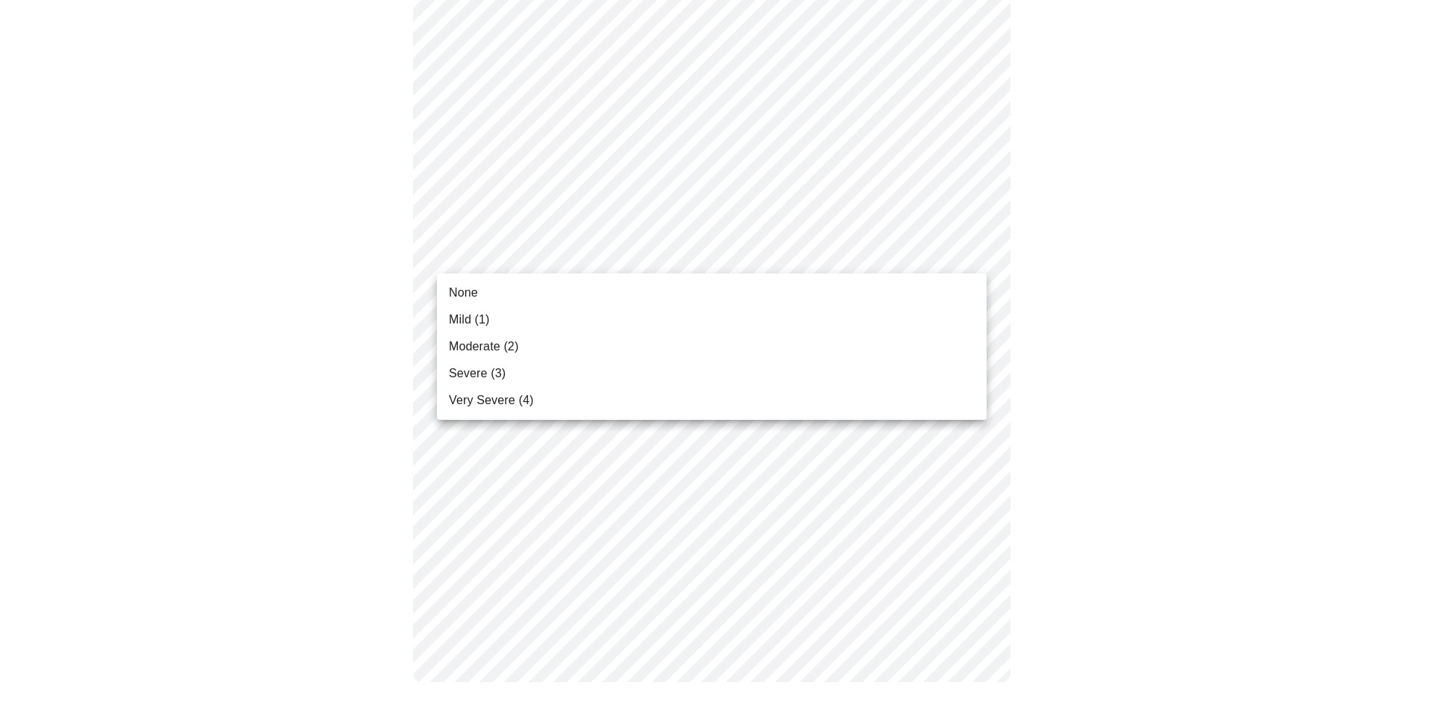
click at [513, 331] on li "Mild (1)" at bounding box center [712, 319] width 550 height 27
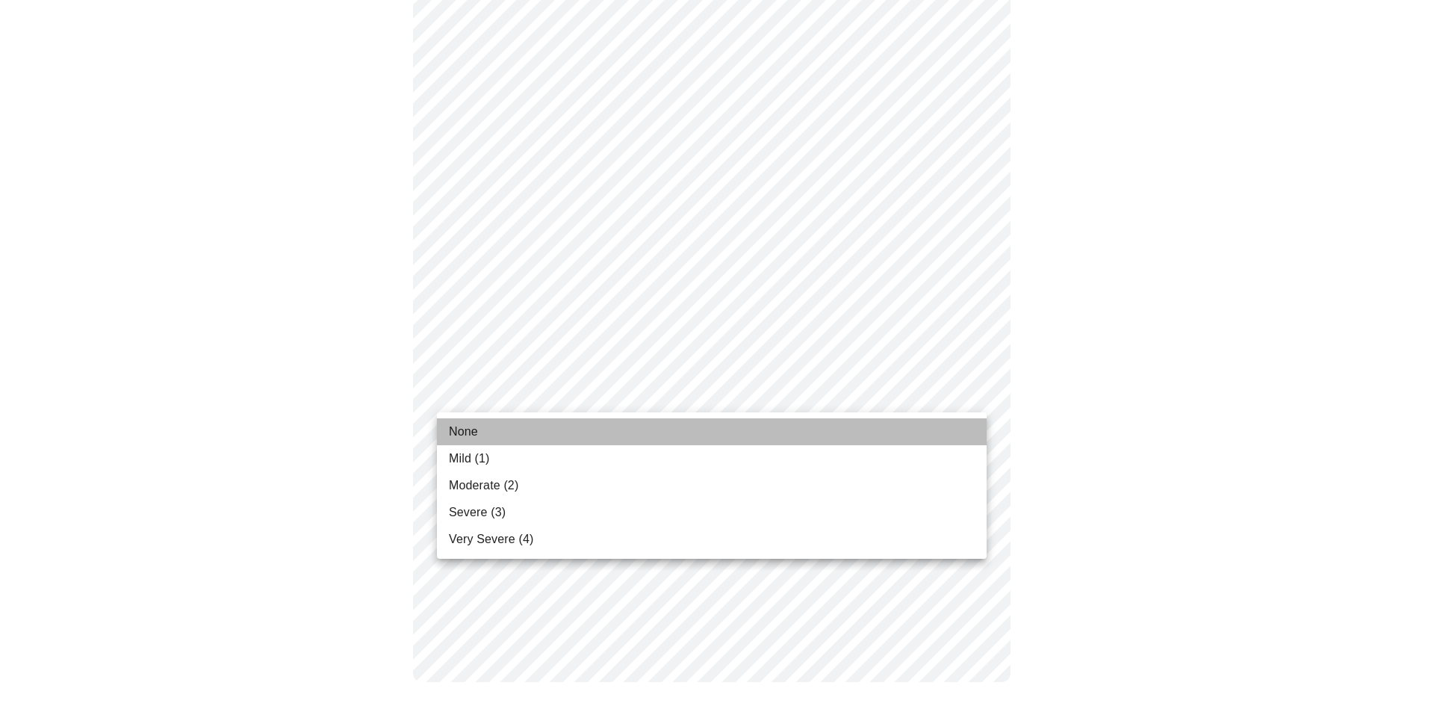
click at [476, 426] on span "None" at bounding box center [463, 432] width 29 height 18
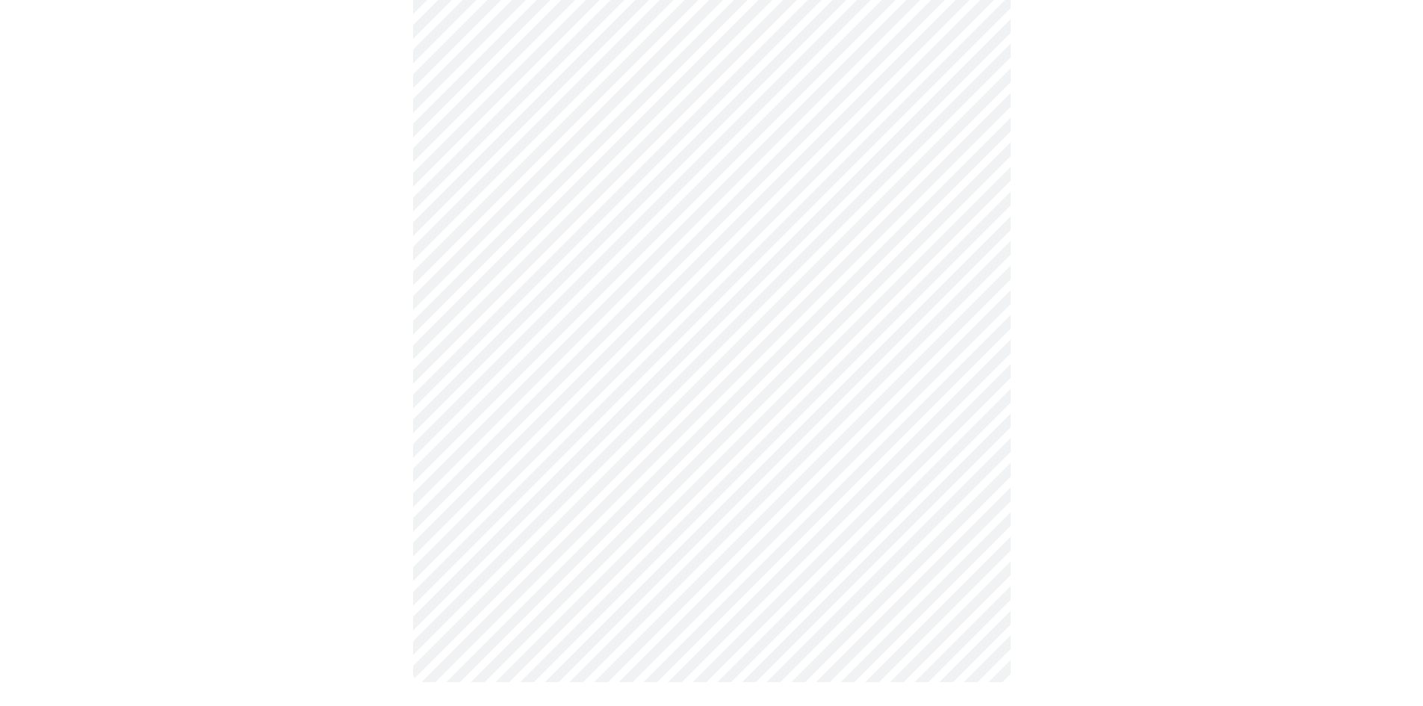
scroll to position [0, 0]
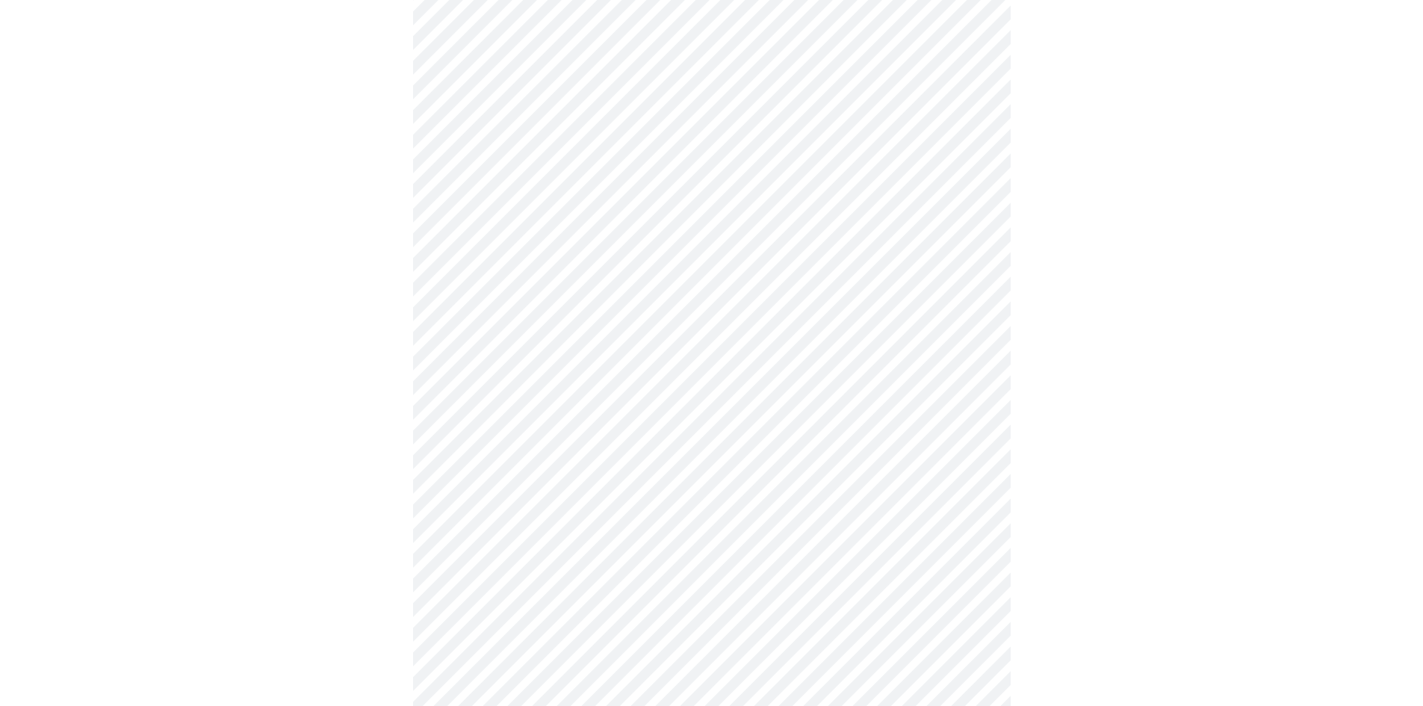
scroll to position [448, 0]
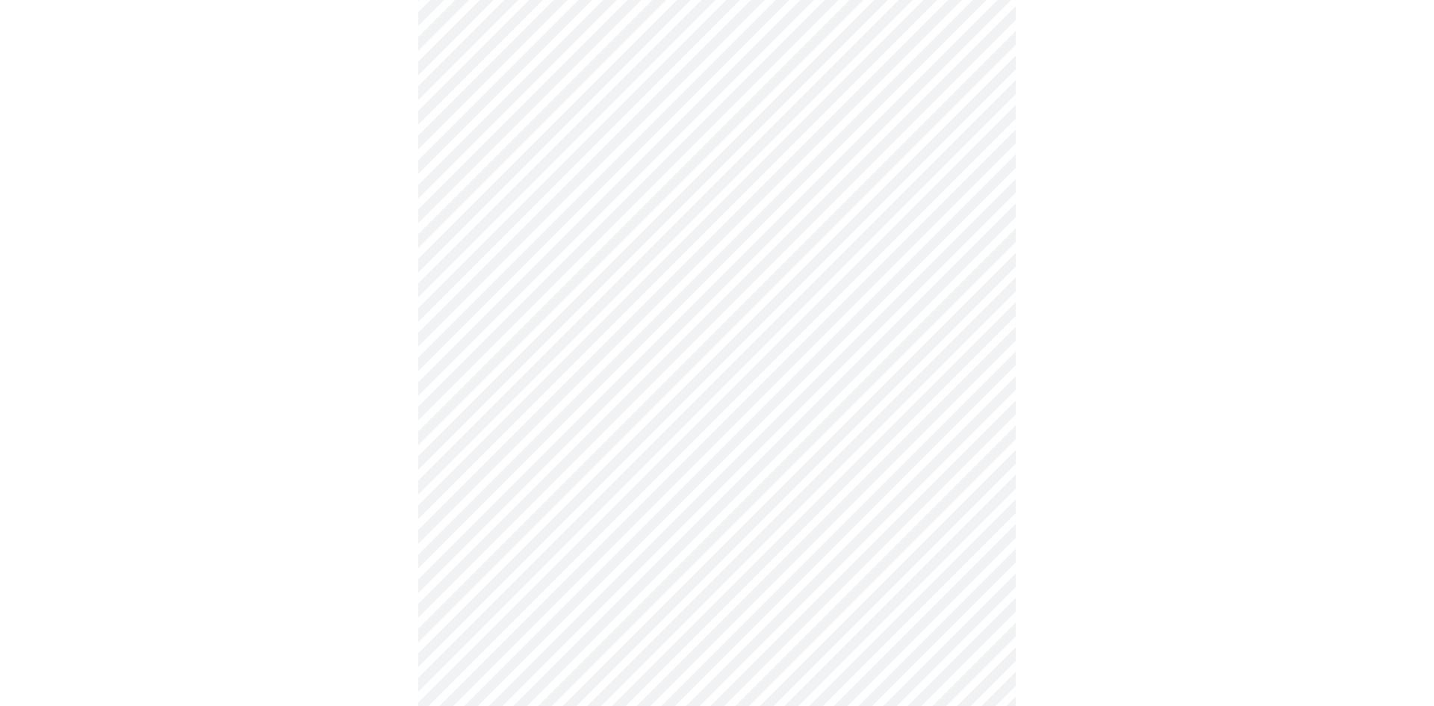
click at [784, 400] on body "MyMenopauseRx Appointments Messaging Labs Uploads Medications Community Refer a…" at bounding box center [717, 265] width 1422 height 1414
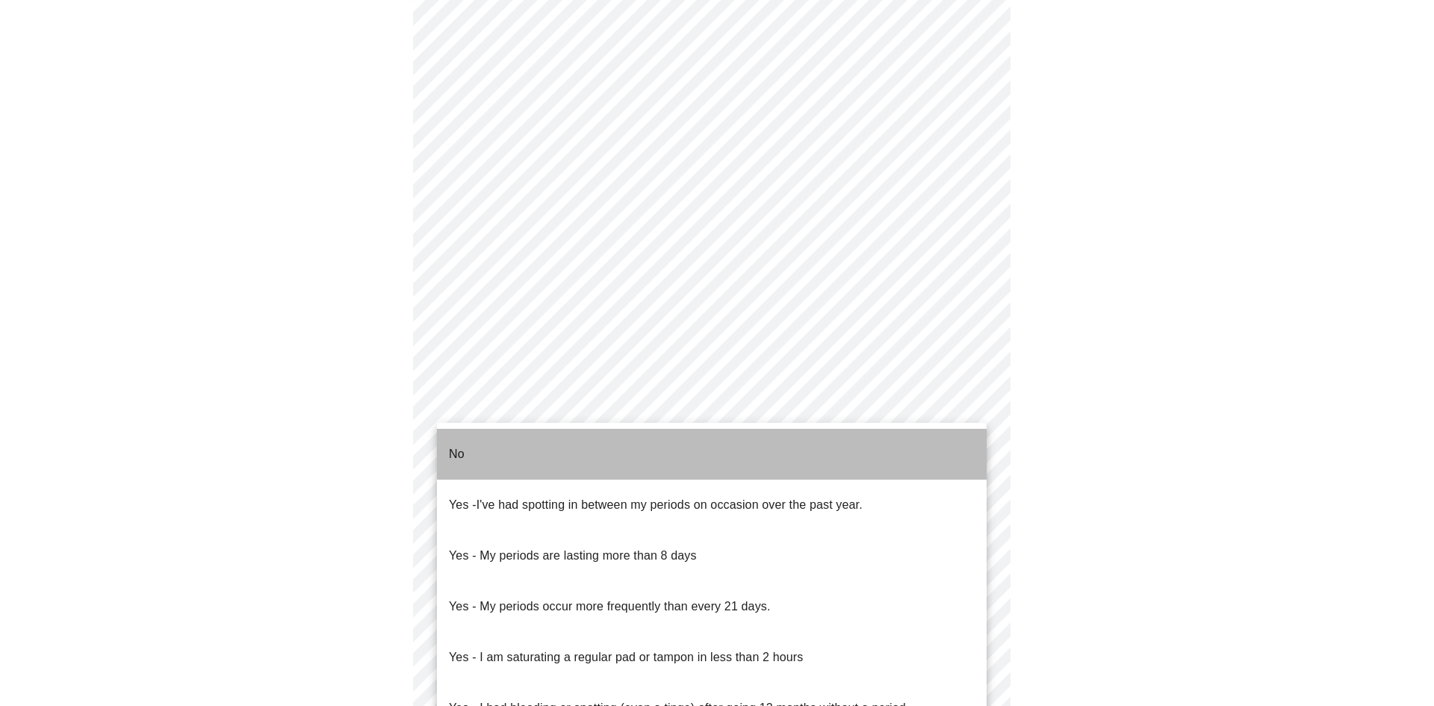
click at [603, 450] on li "No" at bounding box center [712, 454] width 550 height 51
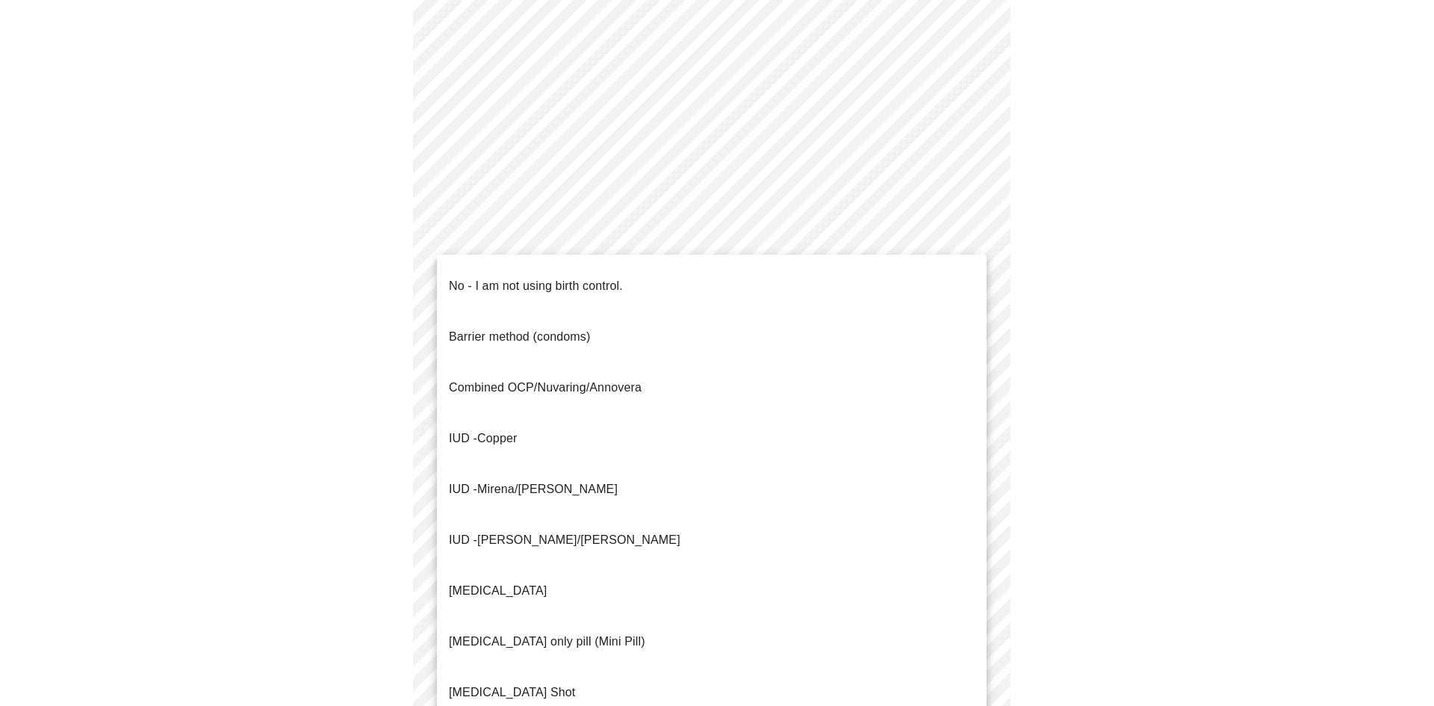
click at [593, 512] on body "MyMenopauseRx Appointments Messaging Labs Uploads Medications Community Refer a…" at bounding box center [717, 260] width 1422 height 1405
click at [550, 328] on p "Barrier method (condoms)" at bounding box center [519, 337] width 141 height 18
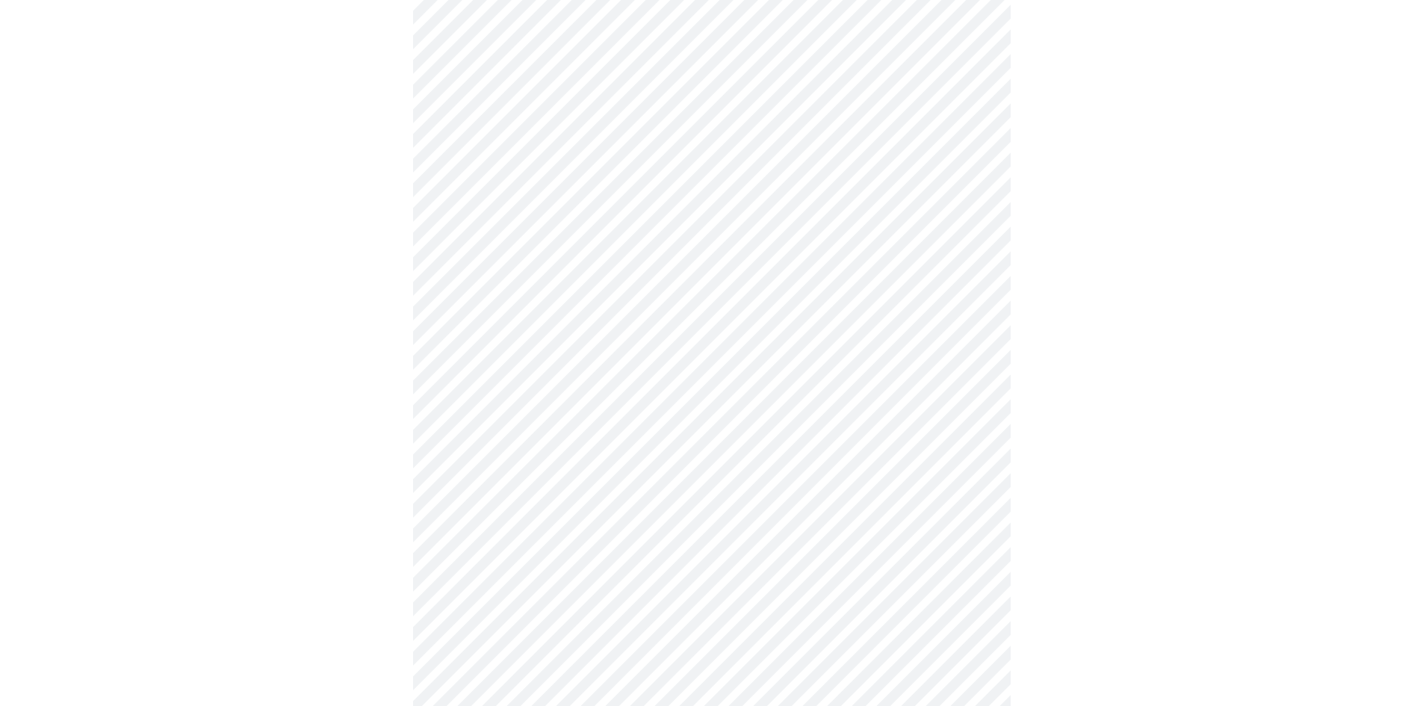
scroll to position [672, 0]
click at [582, 408] on body "MyMenopauseRx Appointments Messaging Labs Uploads Medications Community Refer a…" at bounding box center [711, 32] width 1411 height 1396
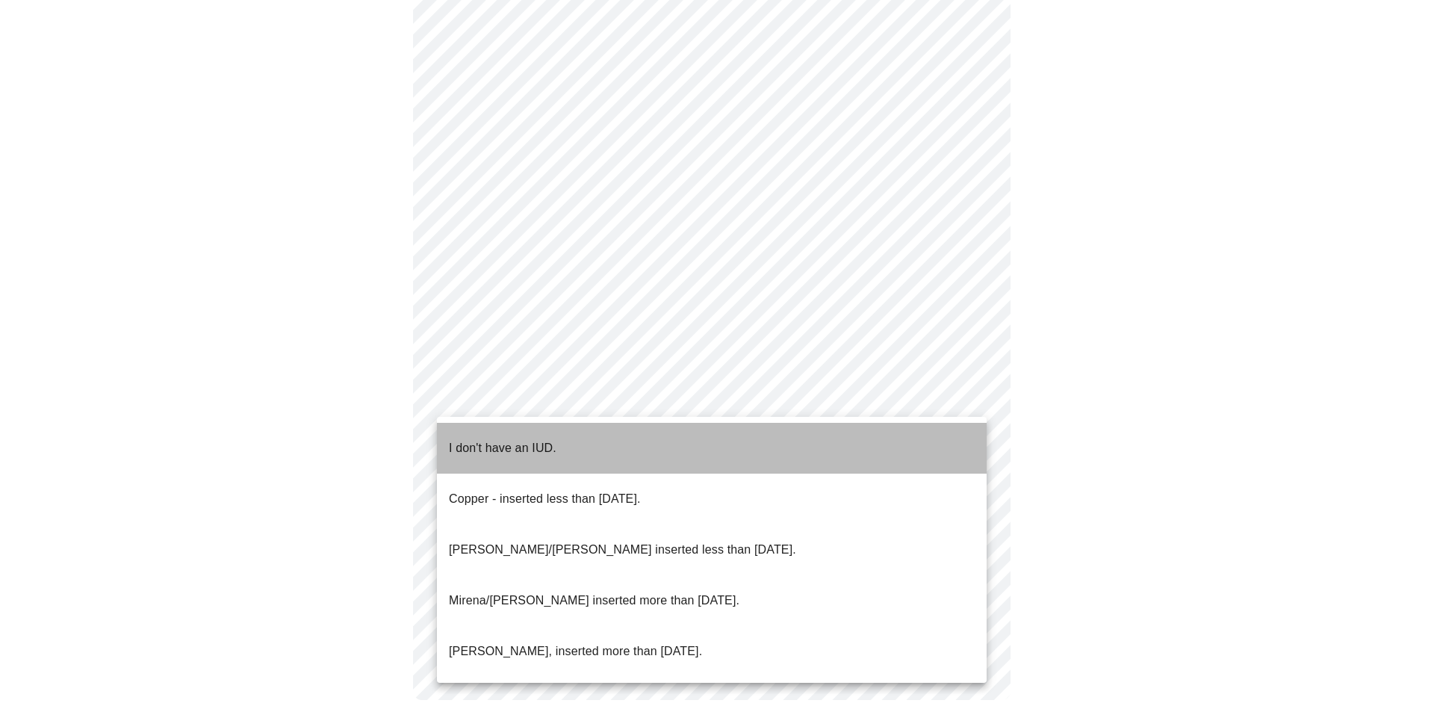
click at [545, 444] on p "I don't have an IUD." at bounding box center [503, 448] width 108 height 18
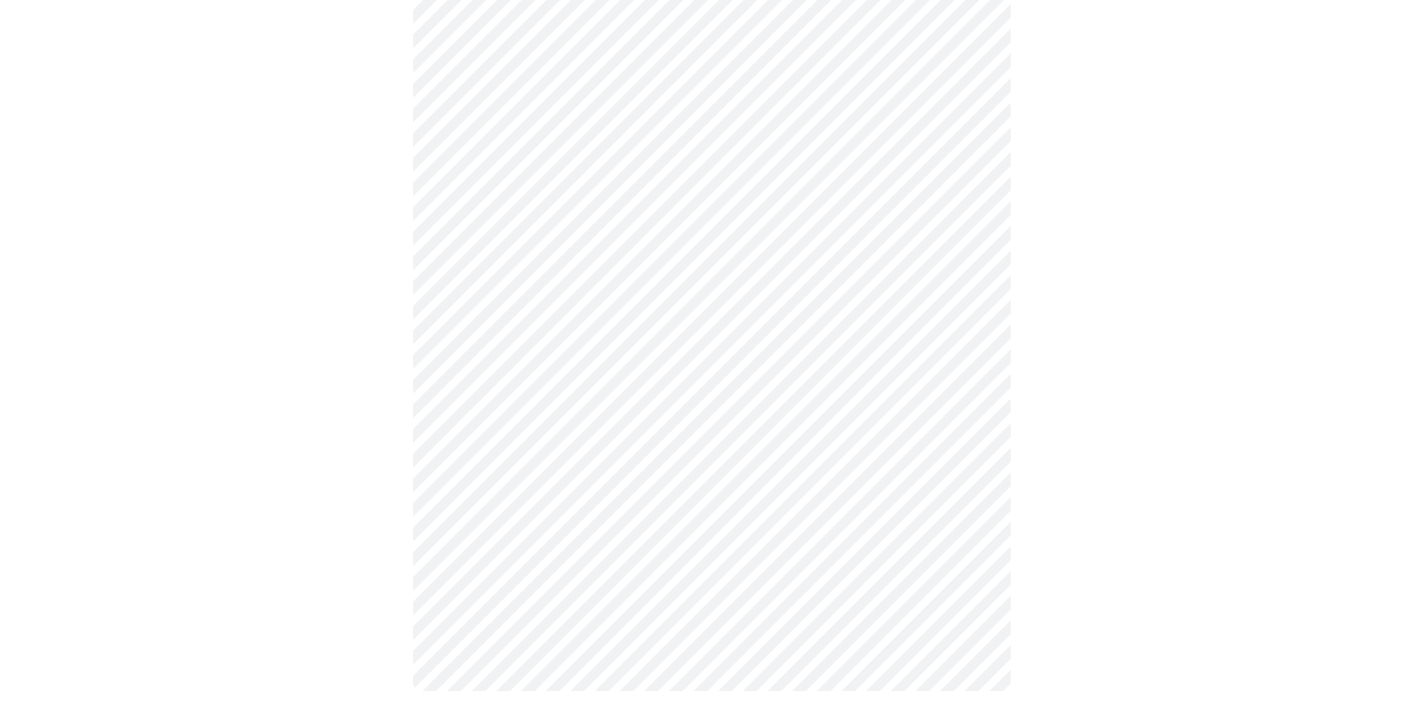
click at [552, 512] on body "MyMenopauseRx Appointments Messaging Labs Uploads Medications Community Refer a…" at bounding box center [711, 27] width 1411 height 1387
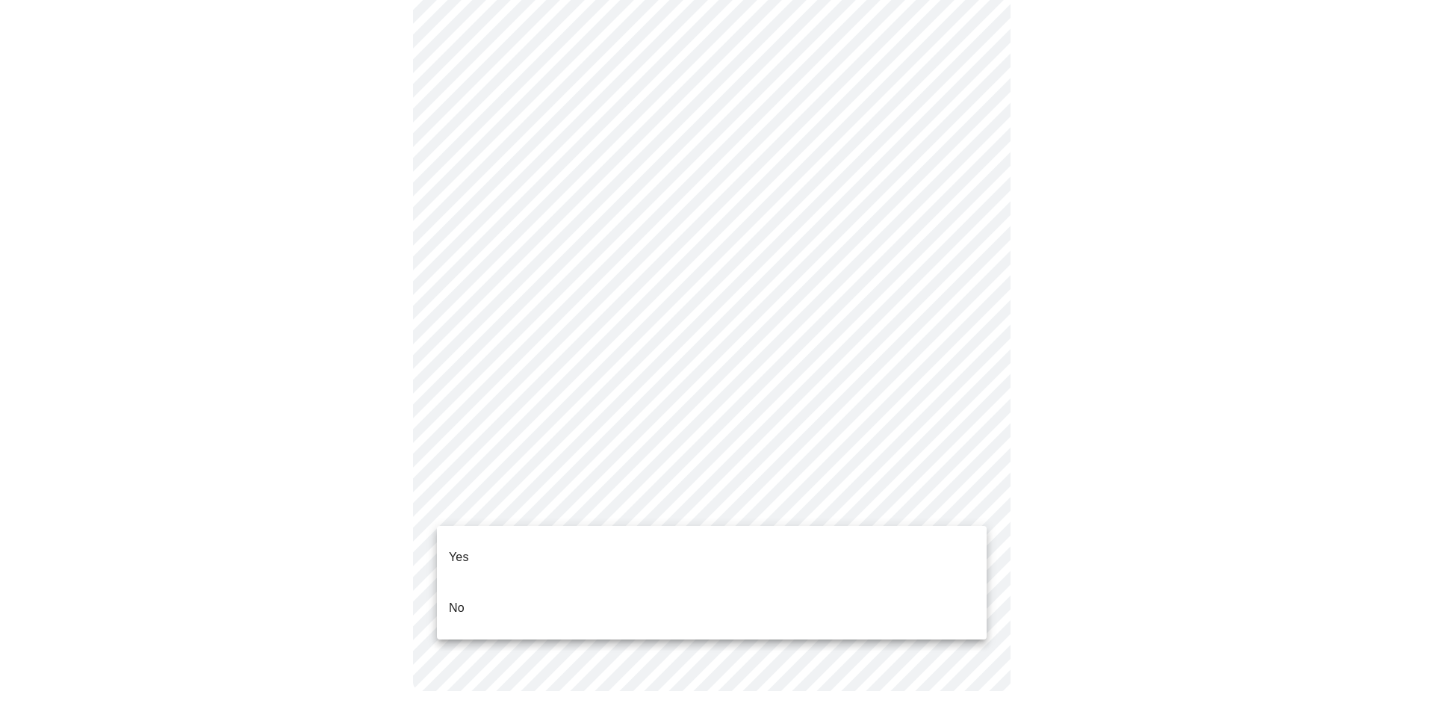
click at [537, 546] on li "Yes" at bounding box center [712, 557] width 550 height 51
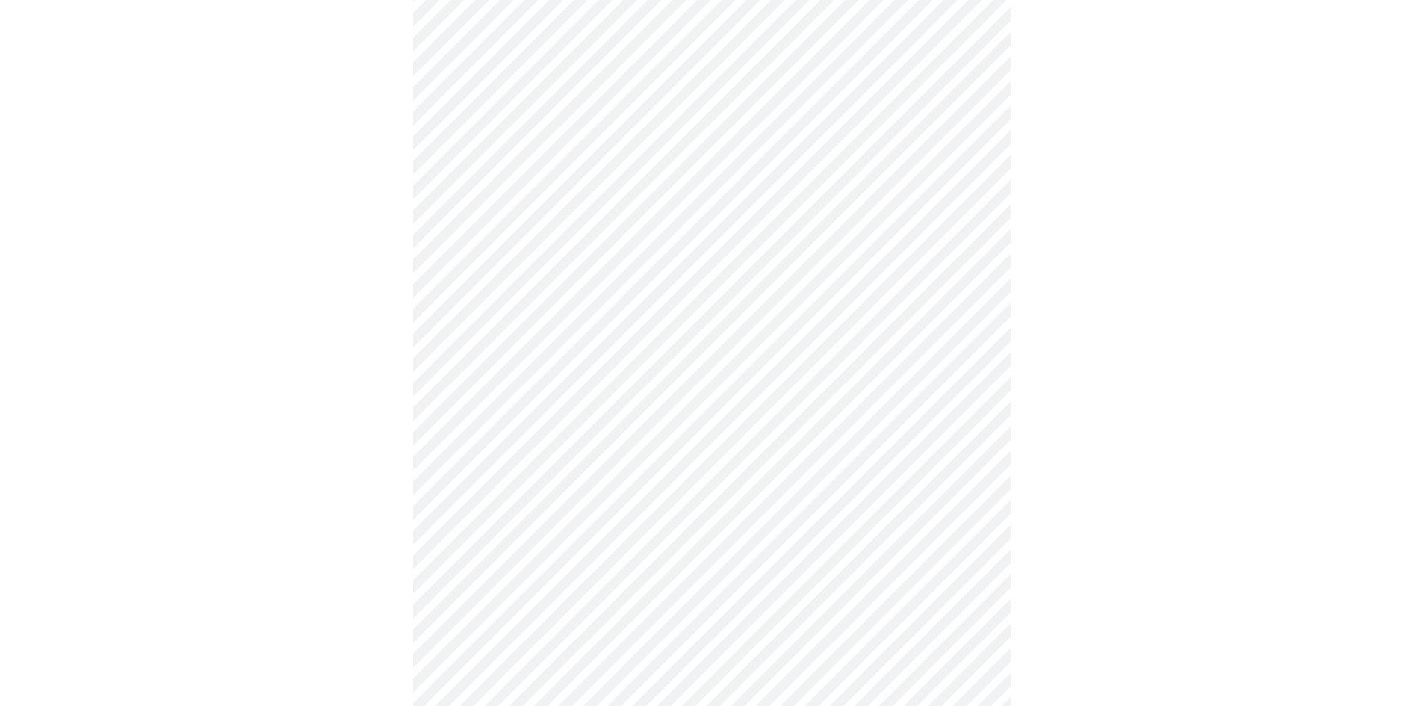
scroll to position [3734, 0]
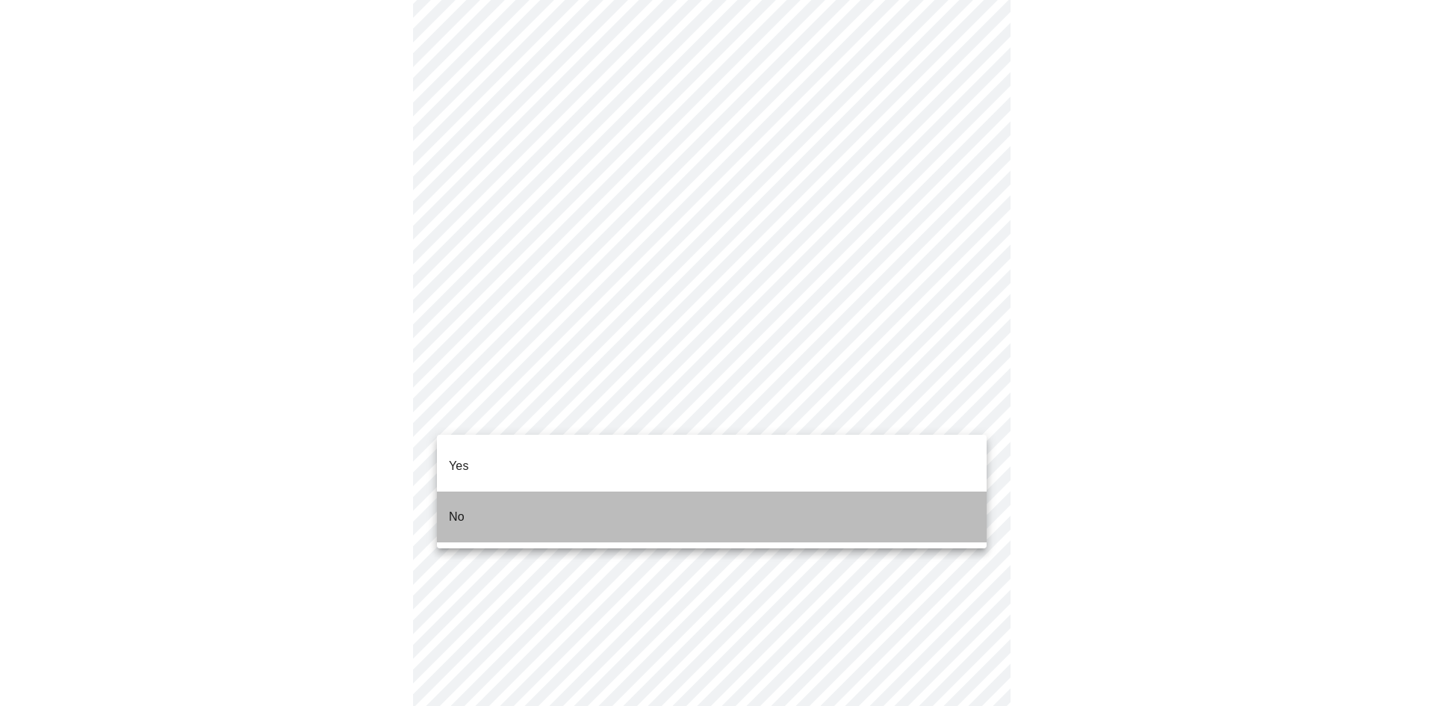
click at [606, 497] on li "No" at bounding box center [712, 516] width 550 height 51
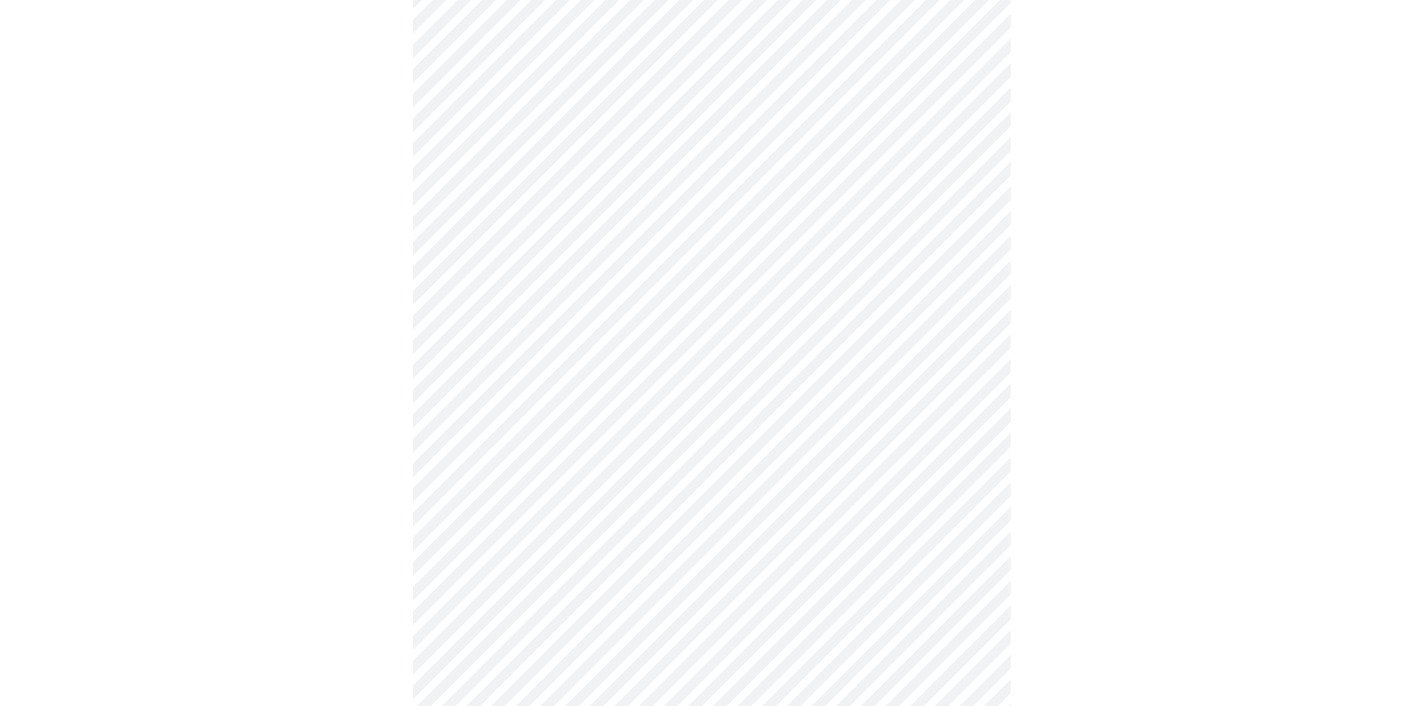
scroll to position [1120, 0]
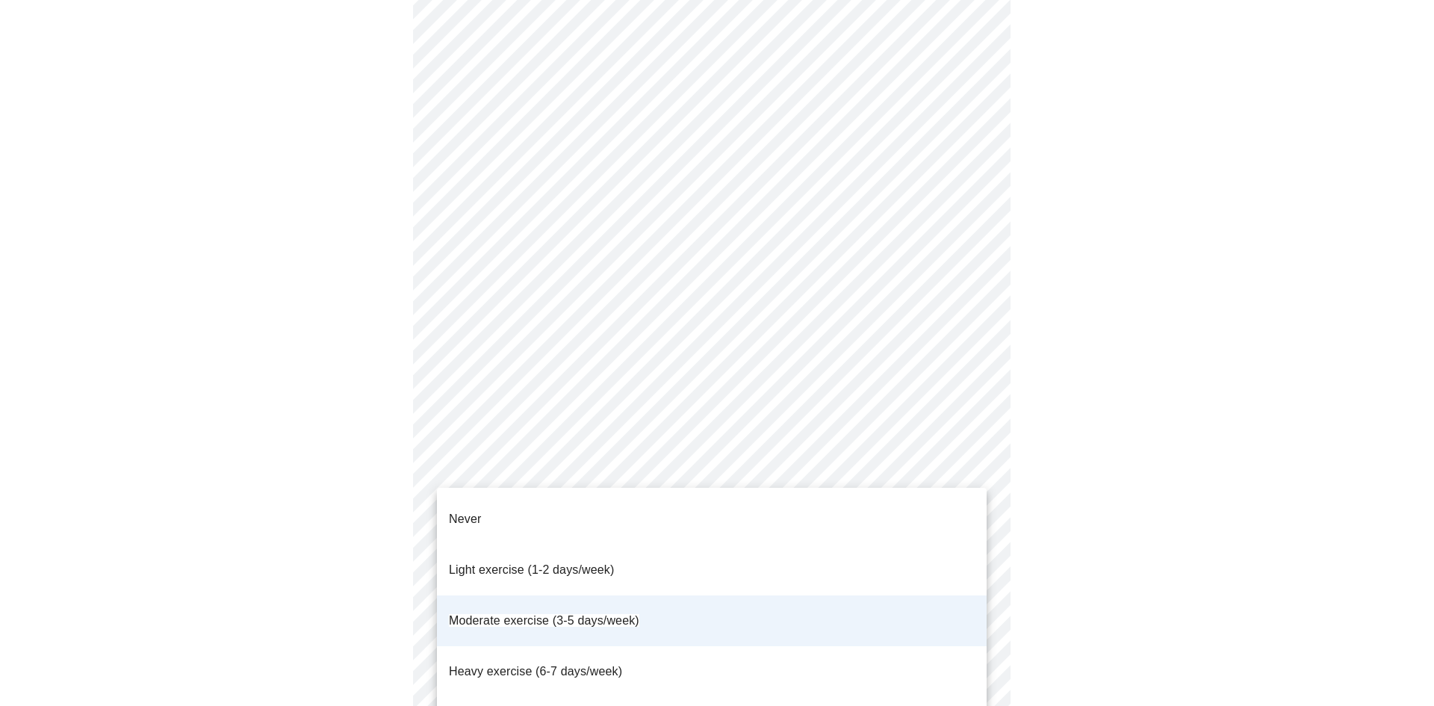
click at [565, 614] on span "Moderate exercise (3-5 days/week)" at bounding box center [544, 620] width 190 height 13
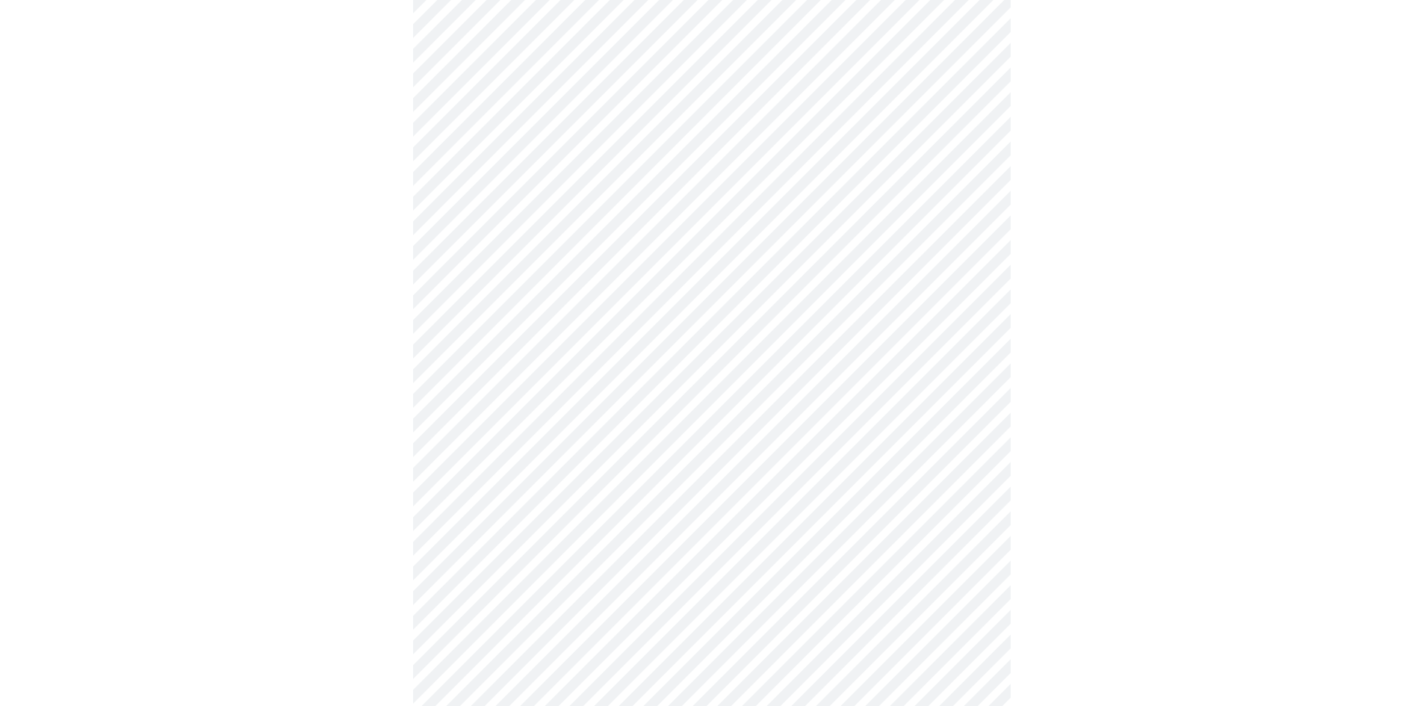
scroll to position [665, 0]
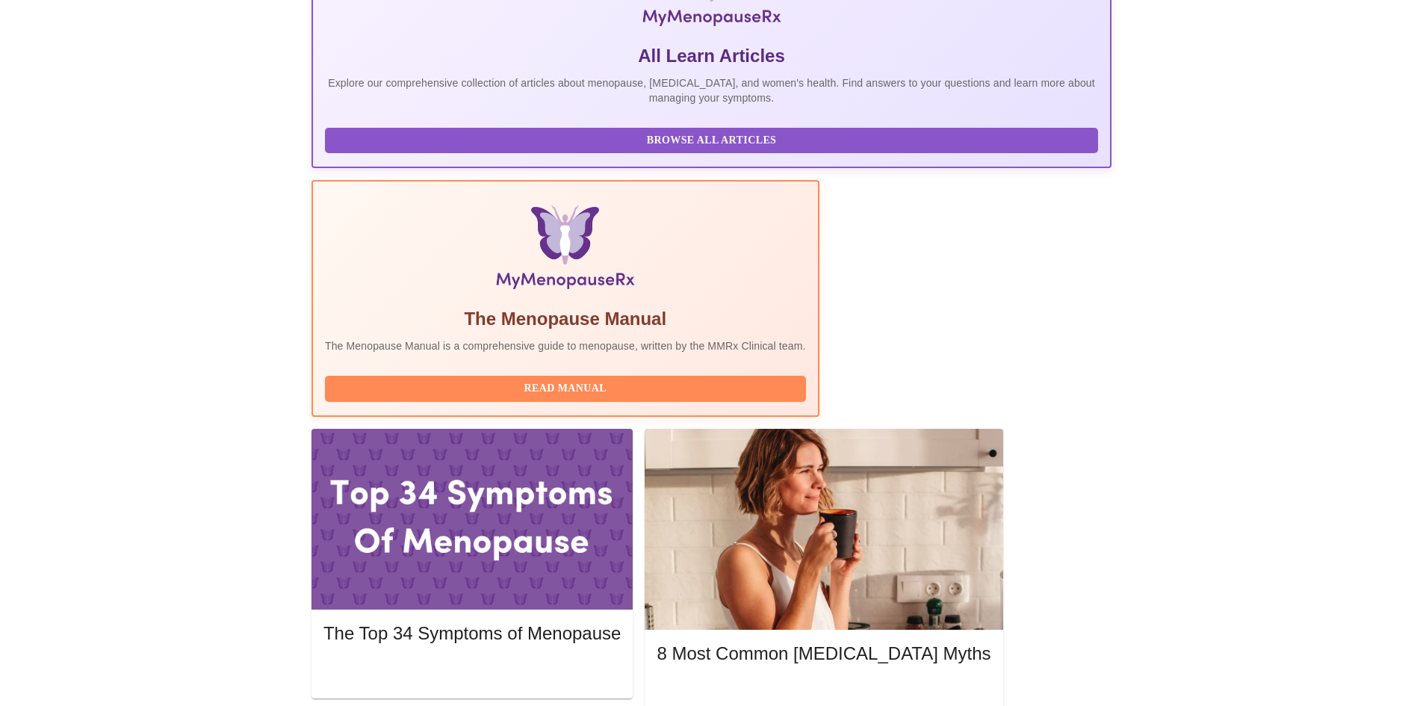
scroll to position [149, 0]
